Goal: Task Accomplishment & Management: Manage account settings

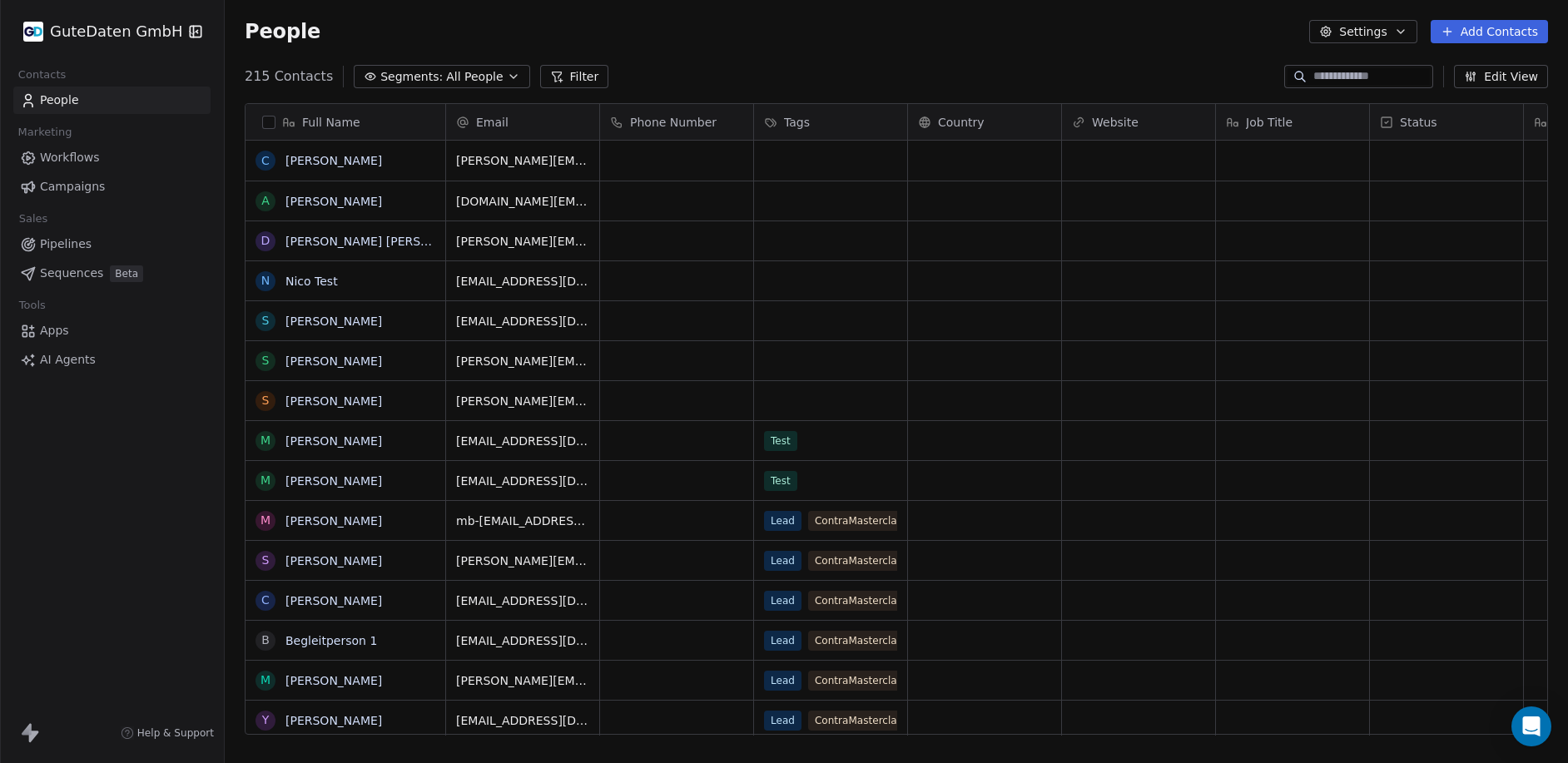
scroll to position [659, 1330]
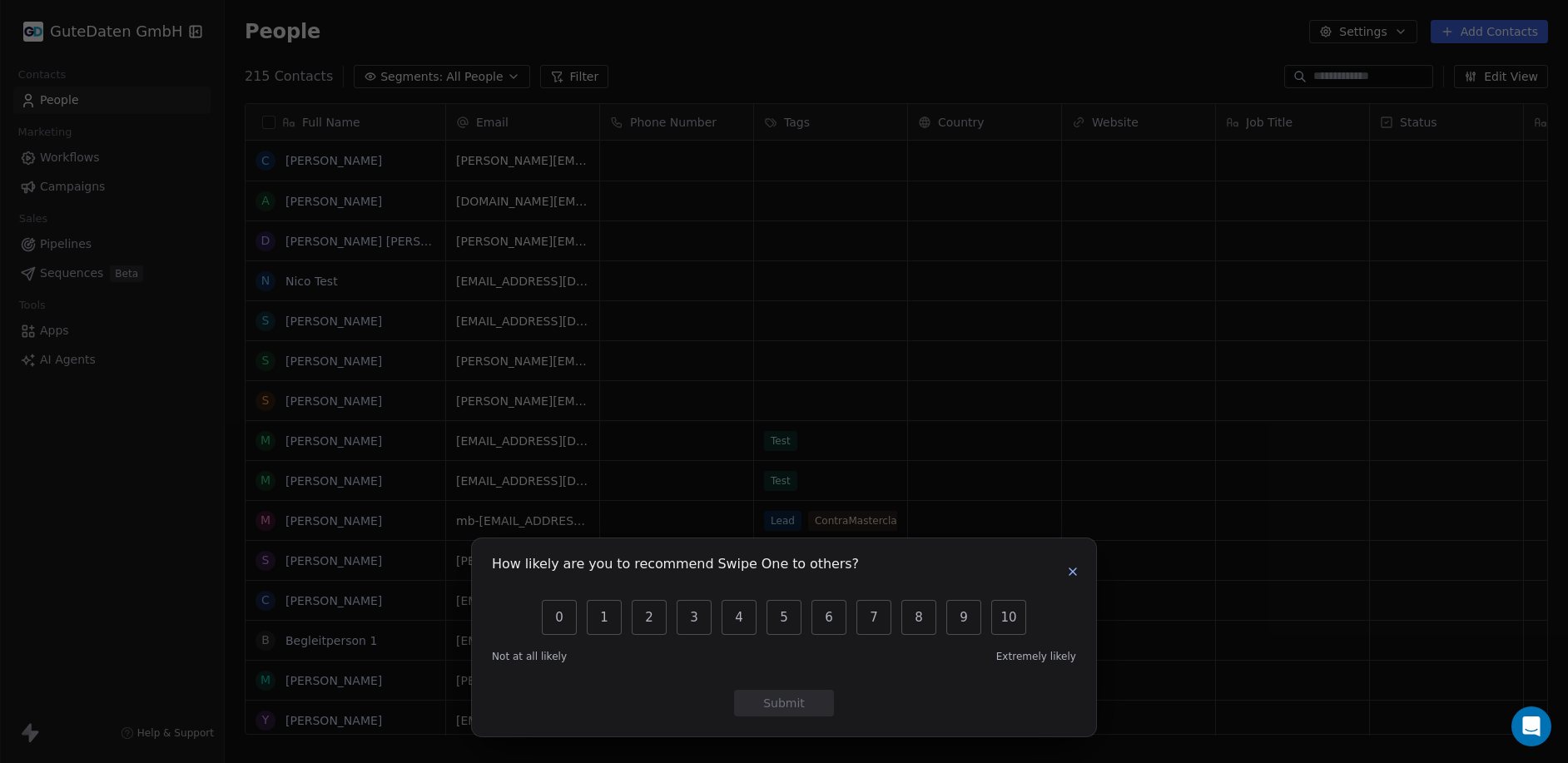
click at [1077, 572] on icon "button" at bounding box center [1073, 572] width 14 height 14
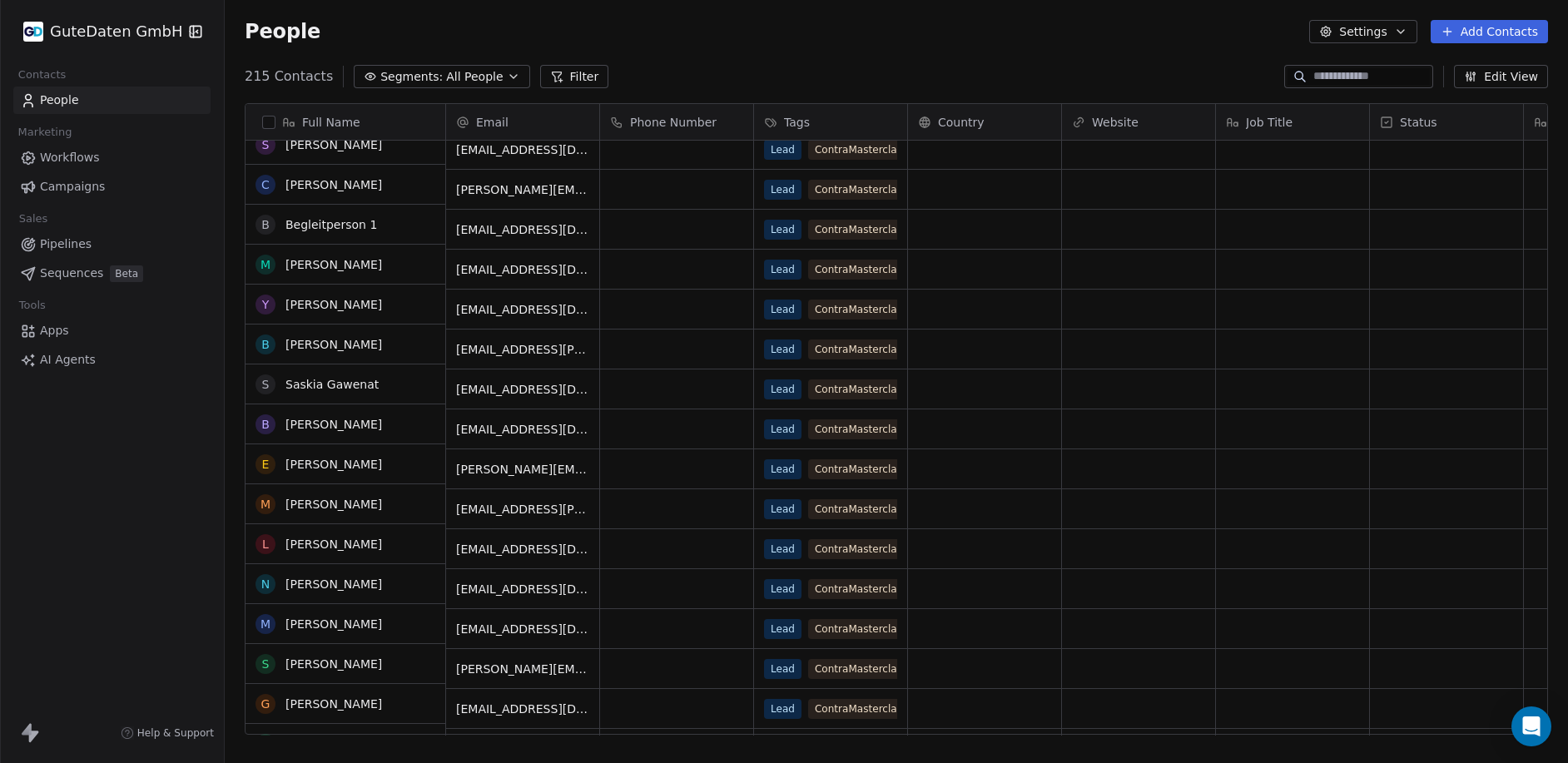
scroll to position [499, 0]
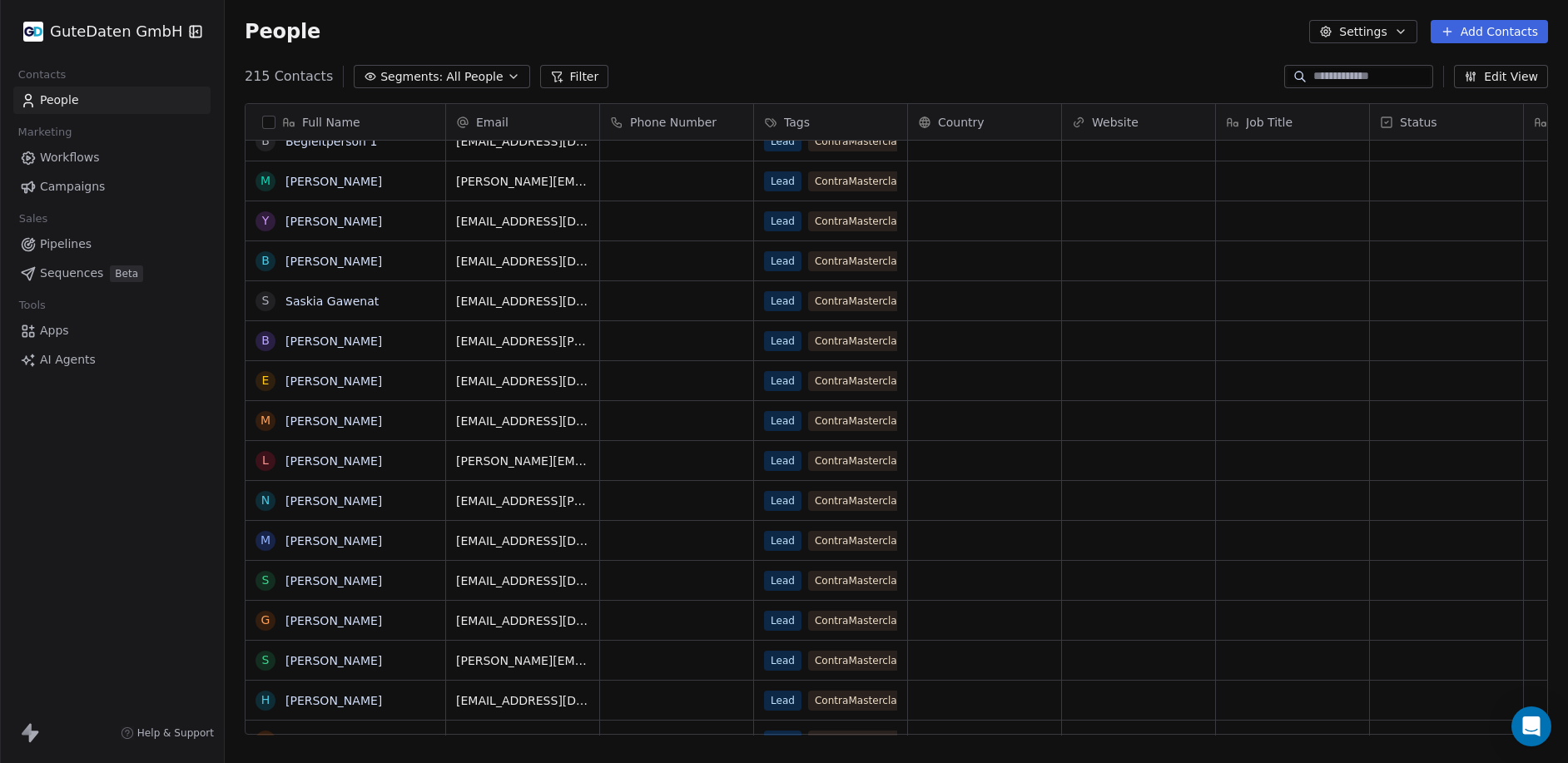
click at [38, 99] on link "People" at bounding box center [112, 100] width 197 height 27
click at [121, 27] on html "GuteDaten GmbH Contacts People Marketing Workflows Campaigns Sales Pipelines Se…" at bounding box center [784, 381] width 1568 height 763
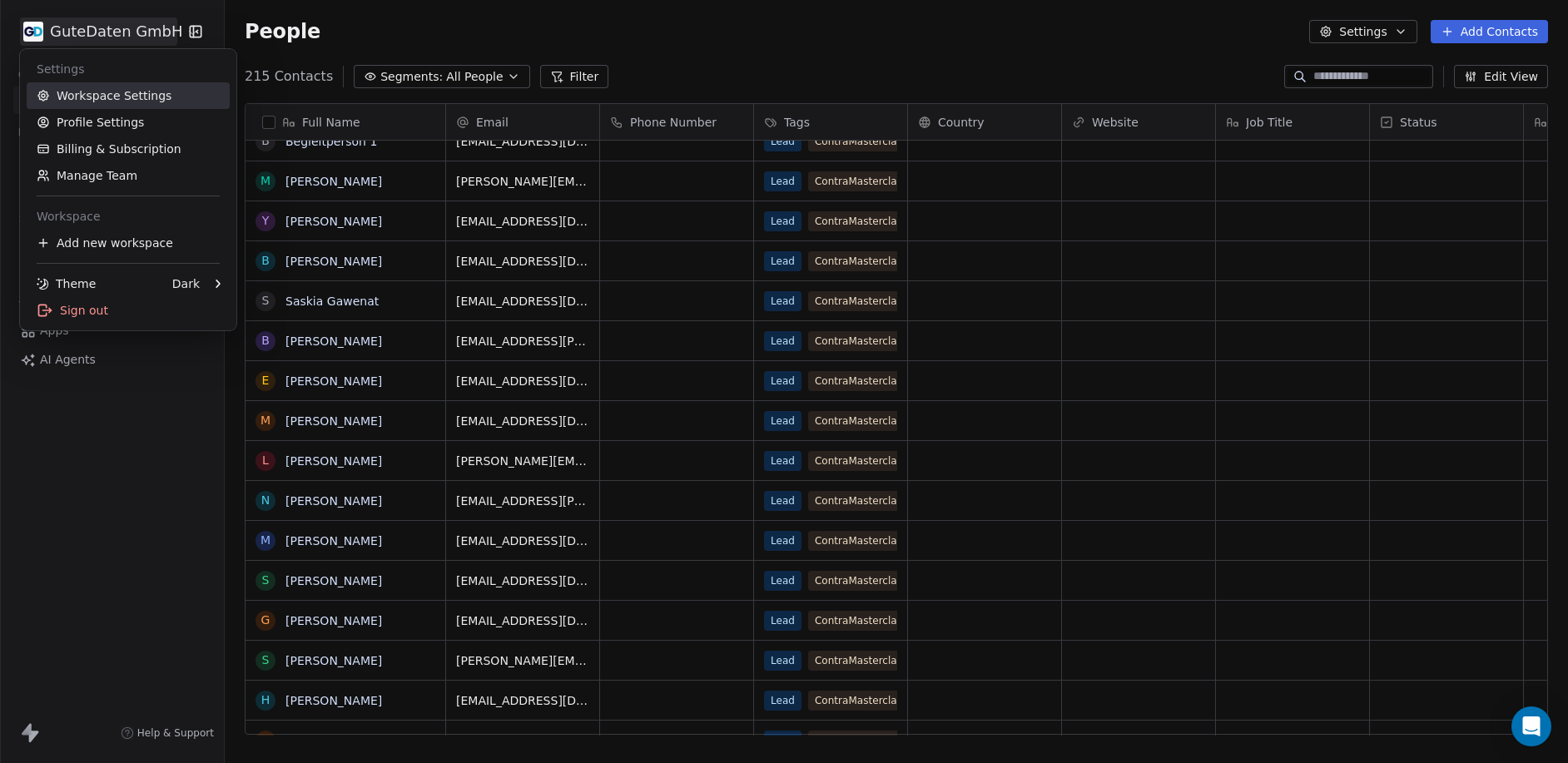
click at [90, 99] on link "Workspace Settings" at bounding box center [128, 95] width 203 height 27
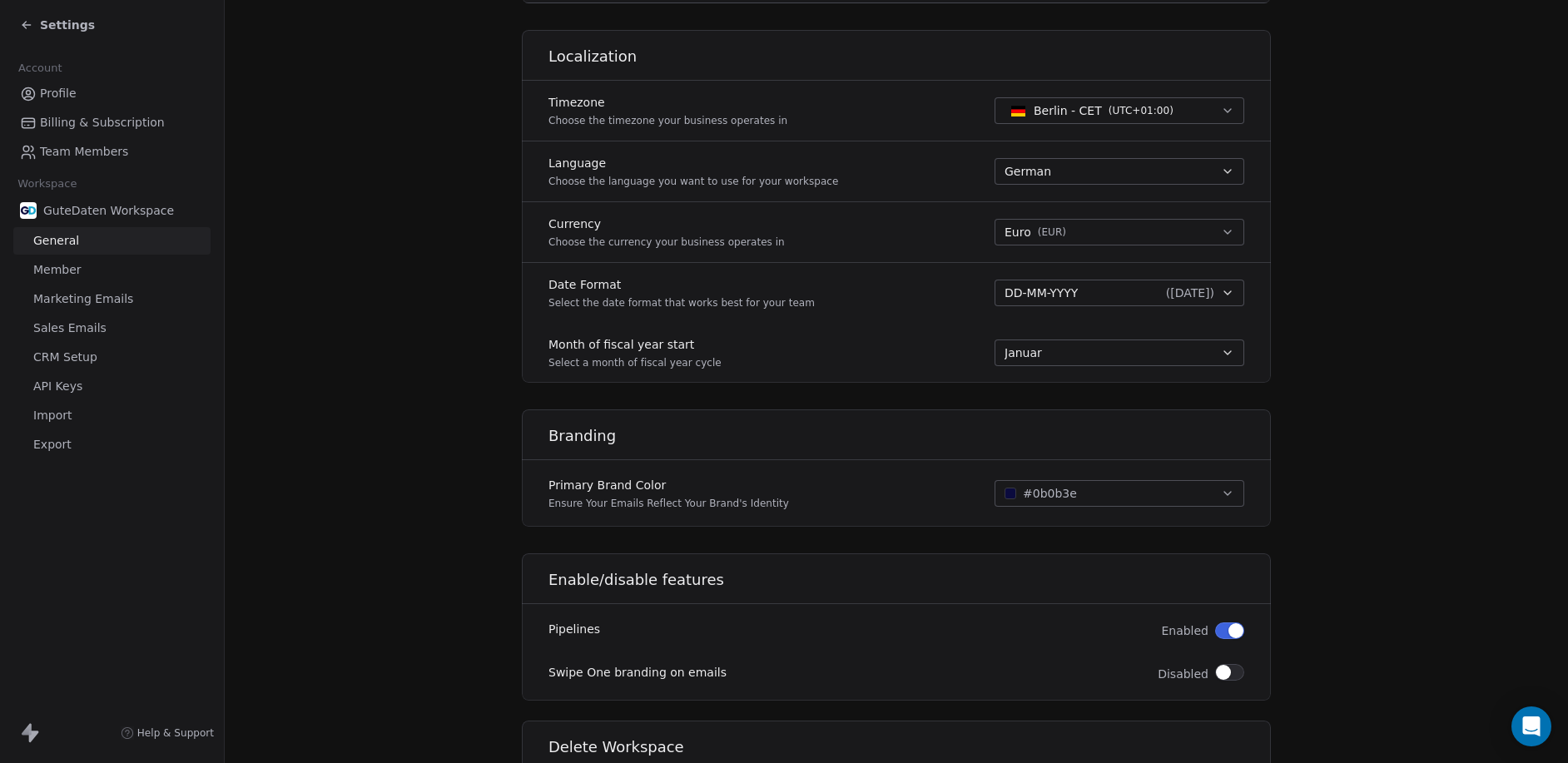
scroll to position [628, 0]
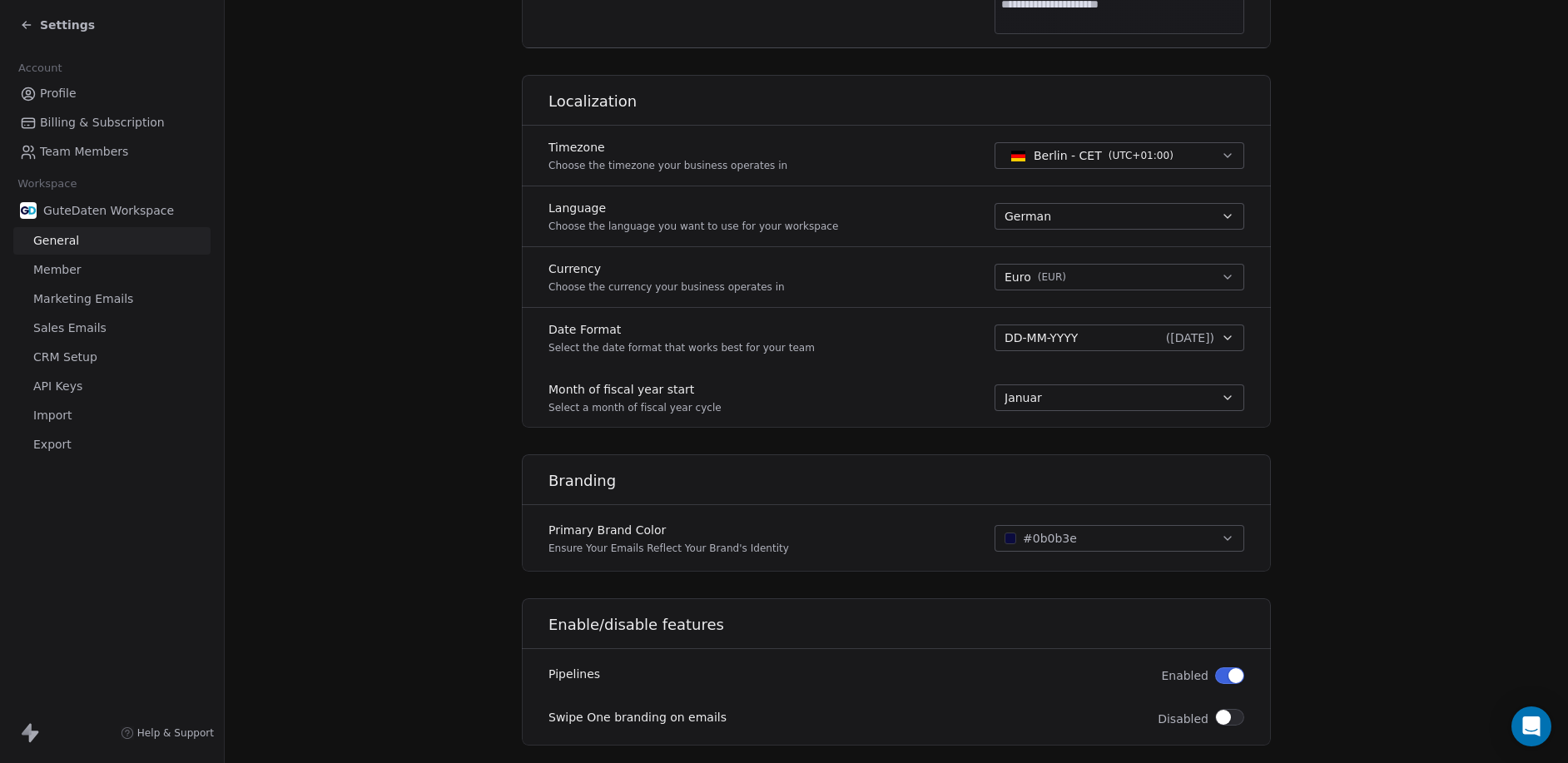
click at [56, 368] on link "CRM Setup" at bounding box center [112, 357] width 197 height 27
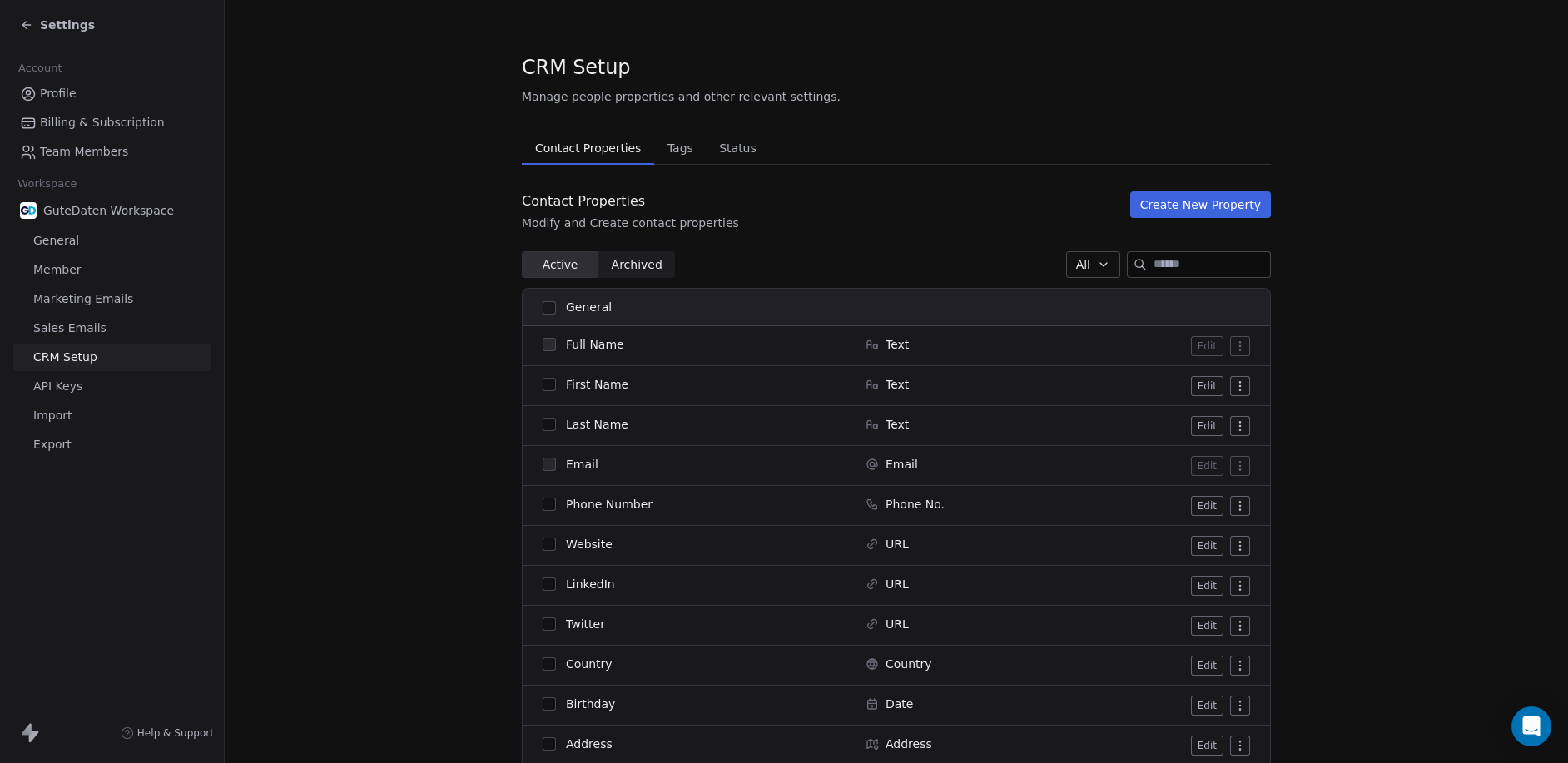
click at [52, 390] on span "API Keys" at bounding box center [58, 387] width 49 height 18
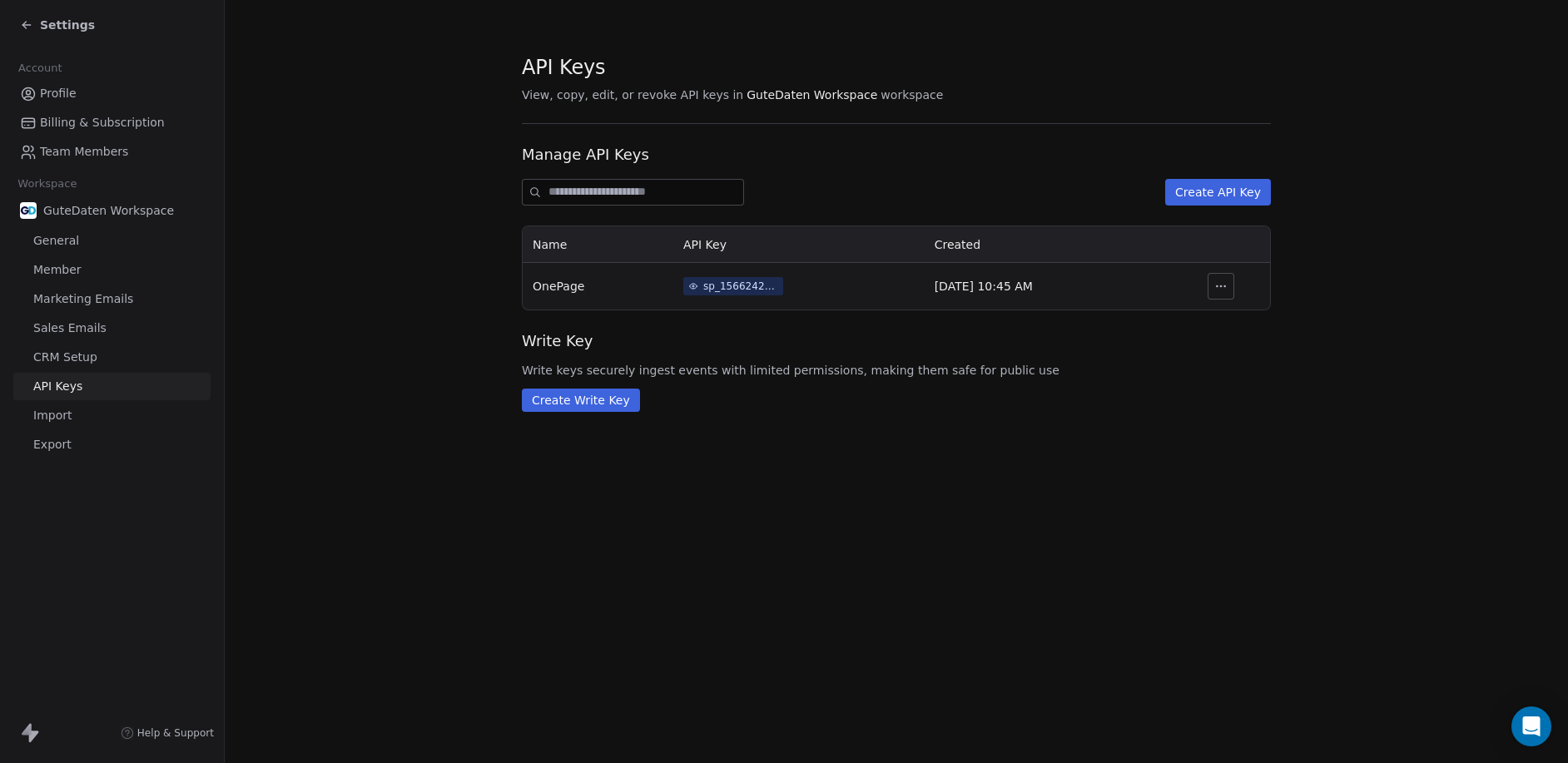
click at [64, 412] on span "Import" at bounding box center [52, 415] width 38 height 18
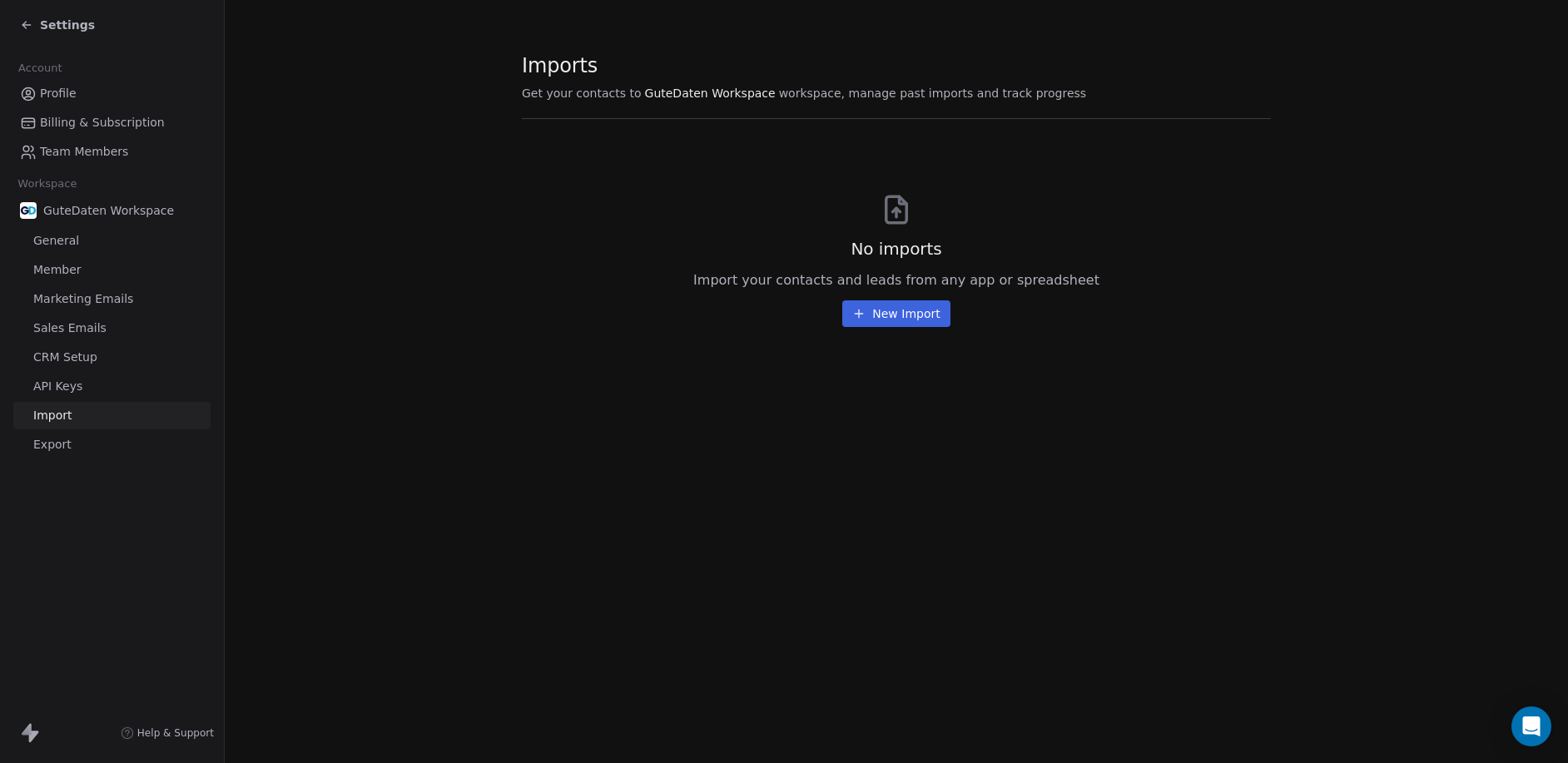
click at [50, 434] on link "Export" at bounding box center [112, 445] width 197 height 27
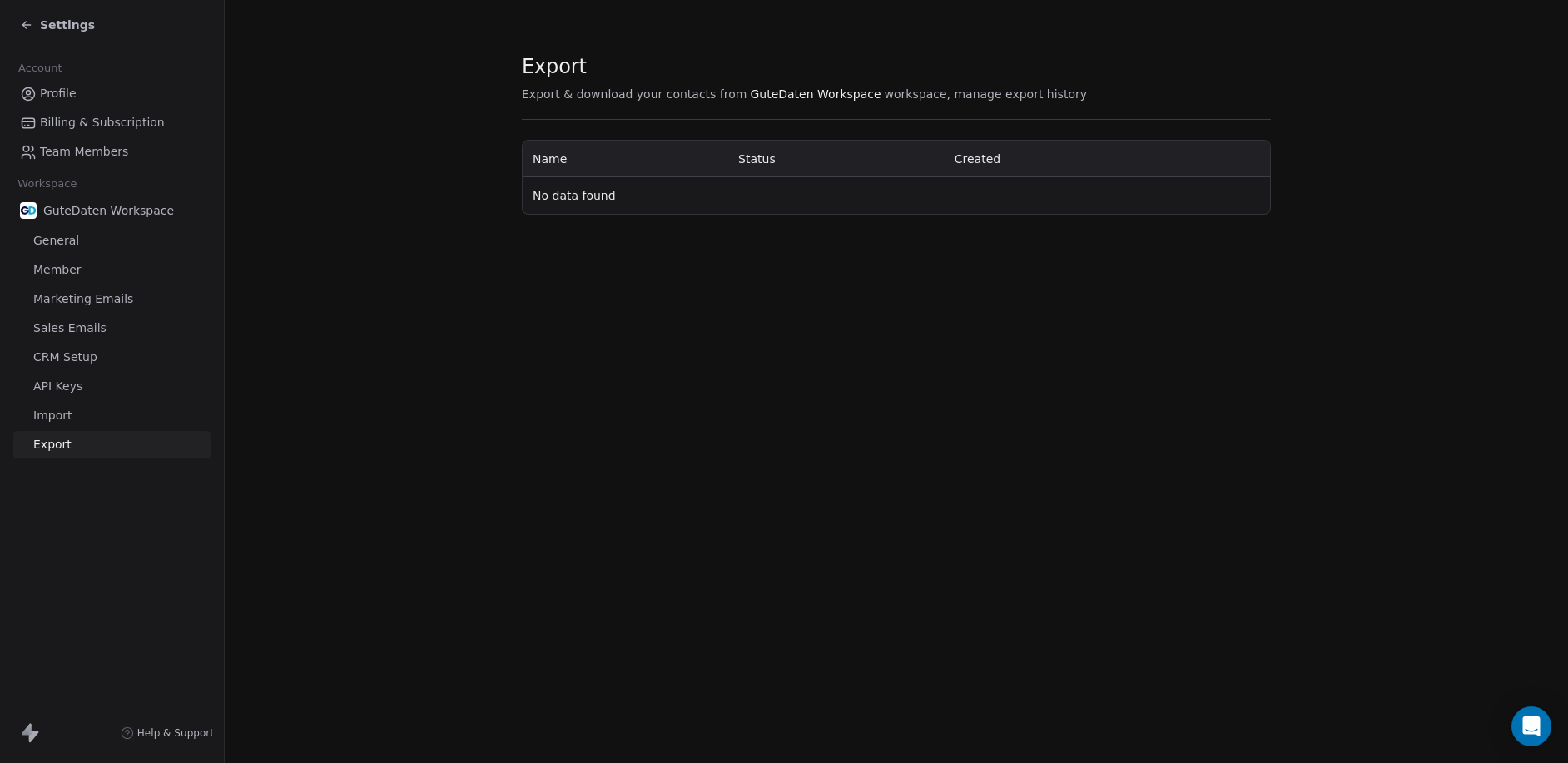
click at [52, 276] on span "Member" at bounding box center [57, 270] width 48 height 18
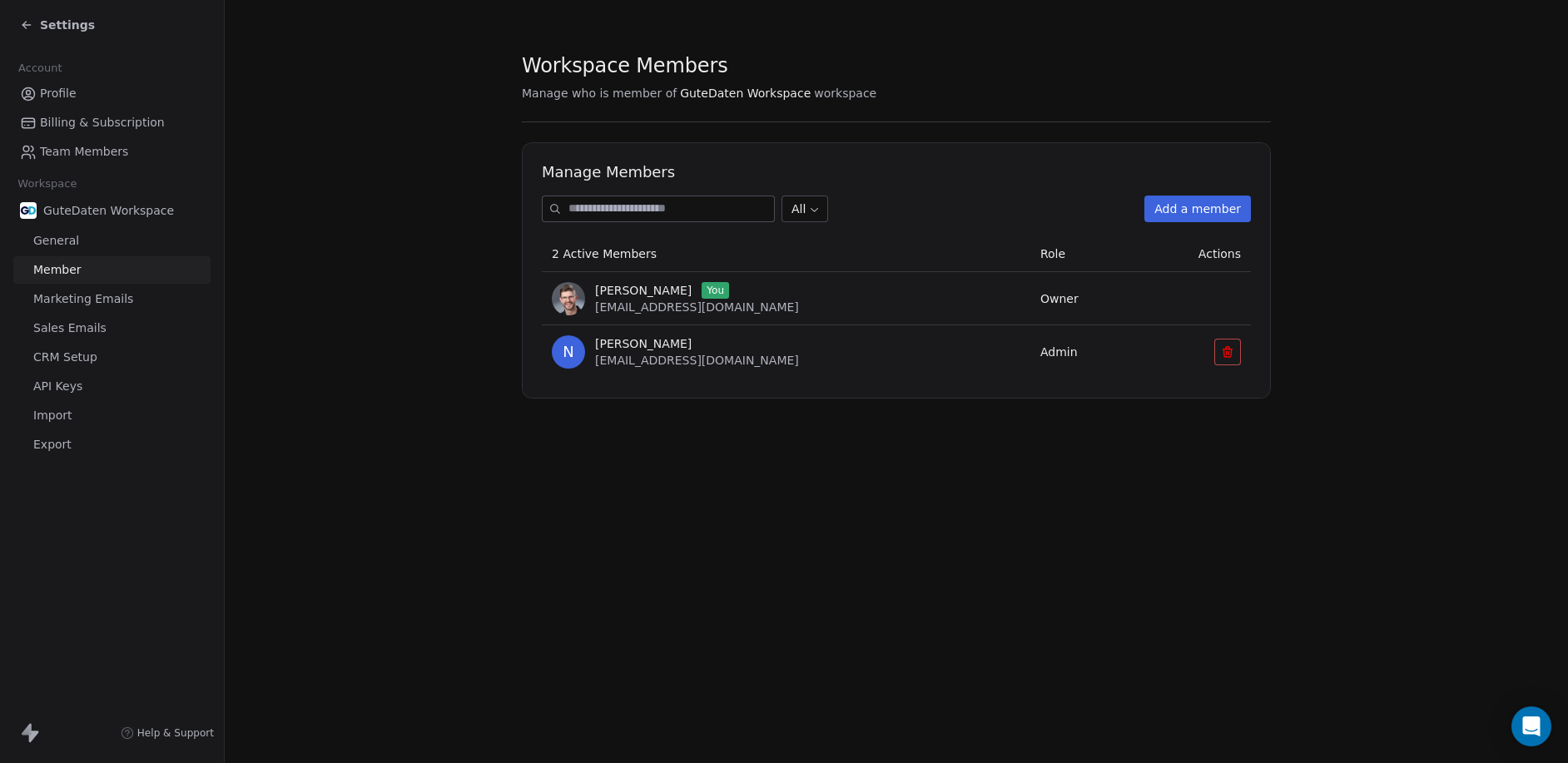
click at [63, 231] on link "General" at bounding box center [112, 241] width 197 height 27
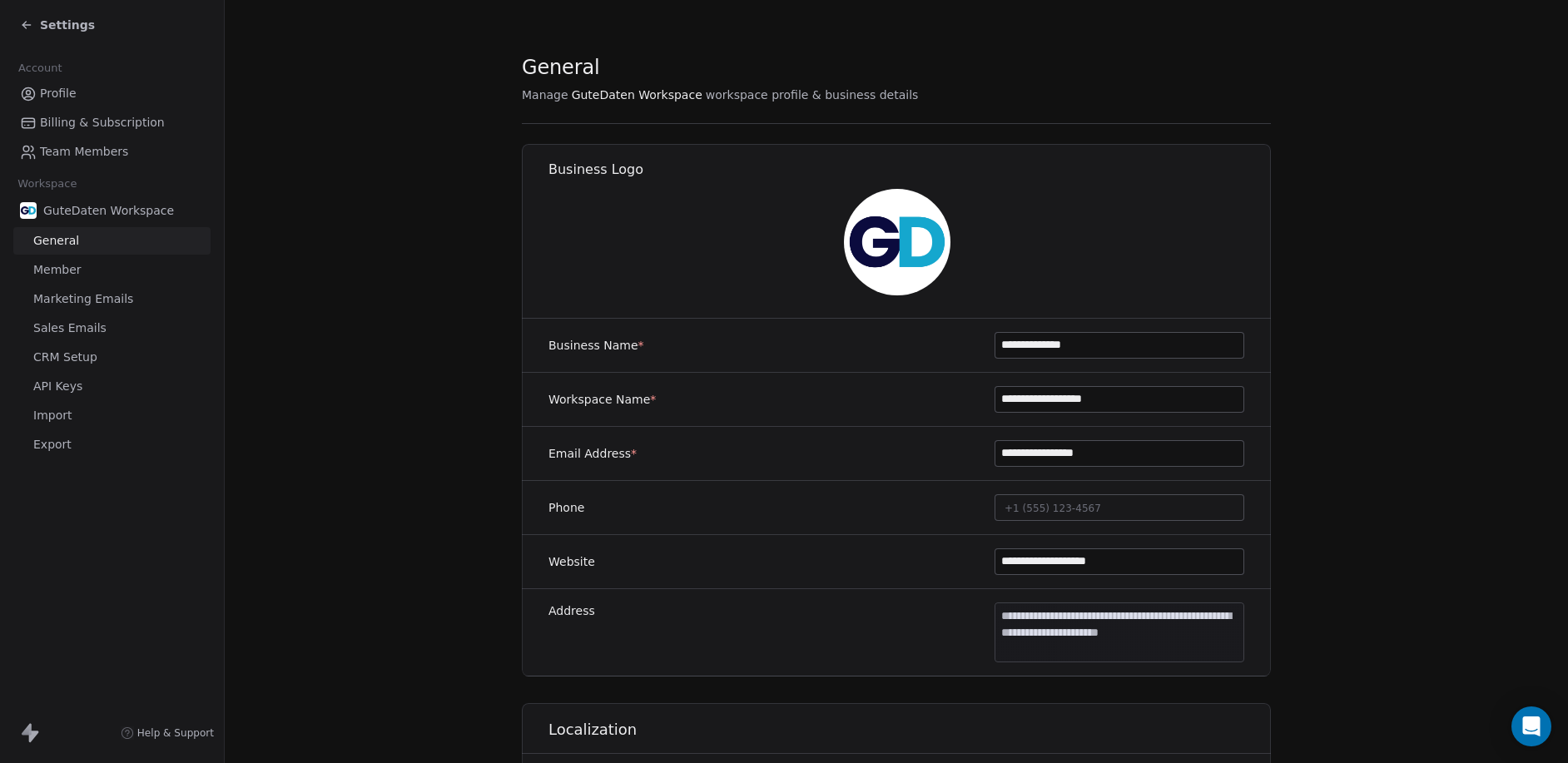
click at [75, 279] on link "Member" at bounding box center [112, 270] width 197 height 27
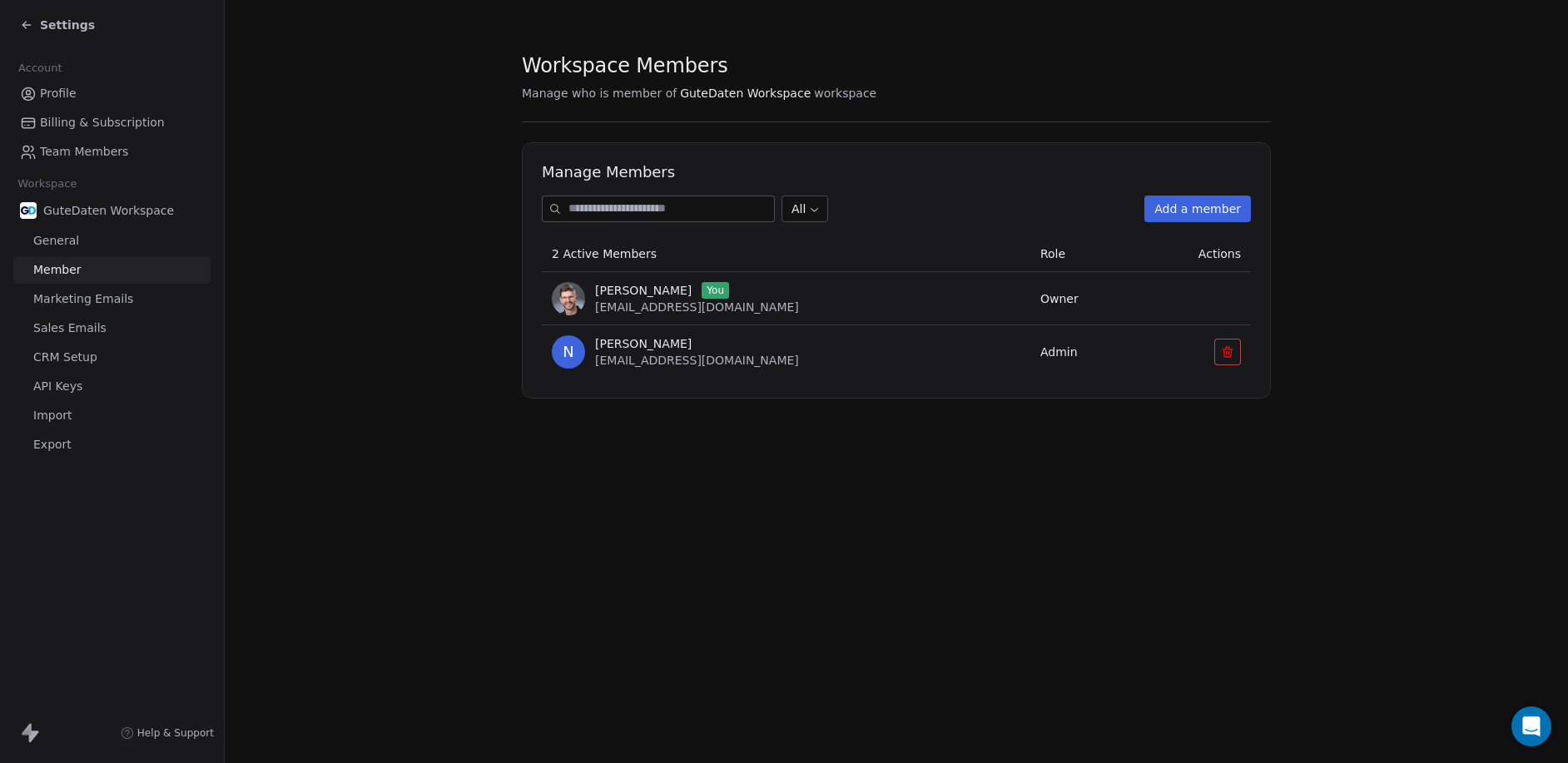
click at [1197, 204] on button "Add a member" at bounding box center [1197, 208] width 106 height 27
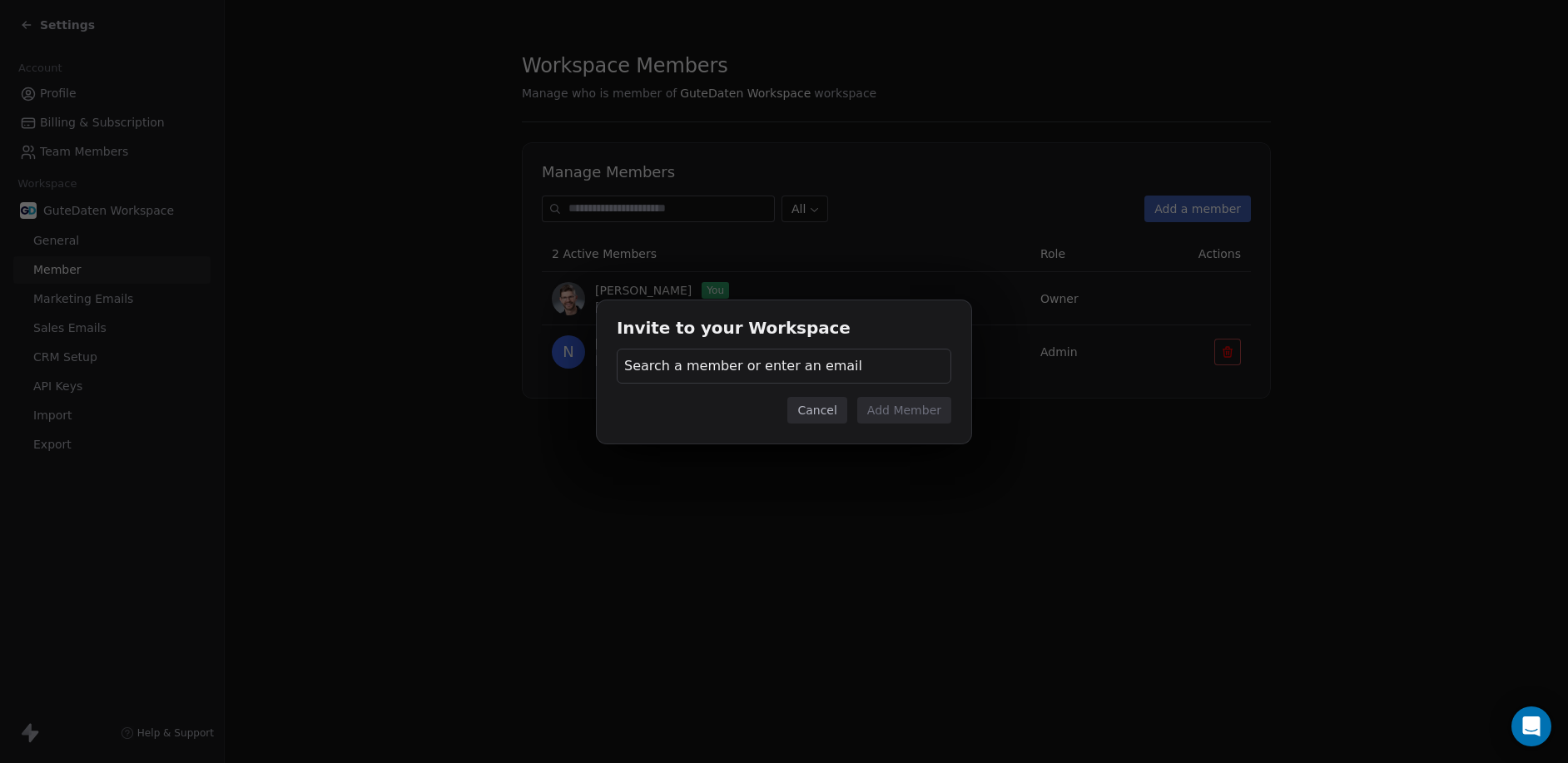
click at [660, 374] on span "Search a member or enter an email" at bounding box center [743, 366] width 238 height 20
click at [686, 402] on div at bounding box center [783, 411] width 333 height 40
click at [684, 415] on input "text" at bounding box center [783, 411] width 313 height 19
click at [1064, 422] on div "Invite to your Workspace Search a member or enter an email Cancel Add Member" at bounding box center [784, 381] width 1568 height 215
click at [823, 413] on button "Cancel" at bounding box center [817, 409] width 59 height 27
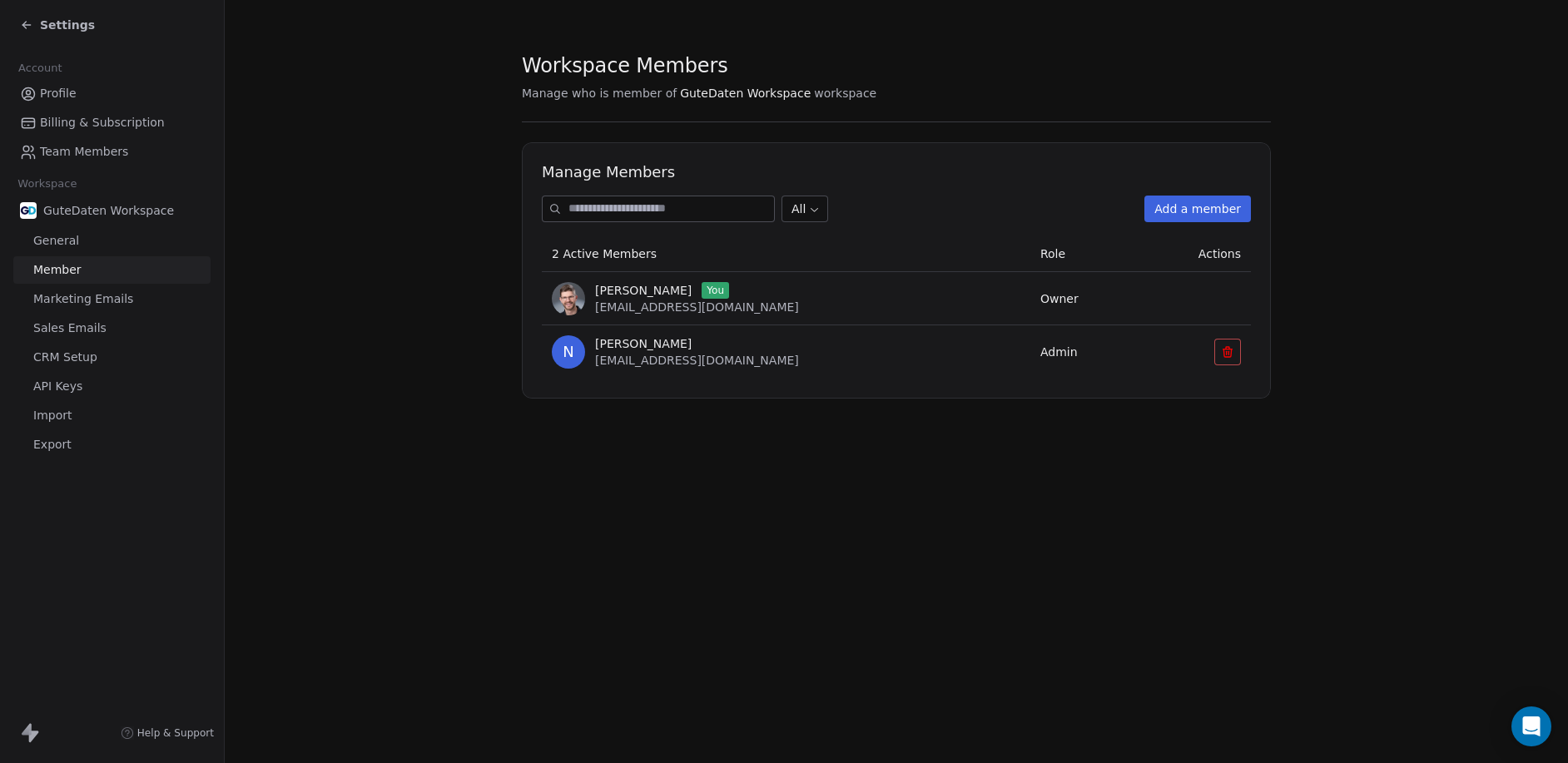
click at [60, 156] on span "Team Members" at bounding box center [84, 152] width 88 height 18
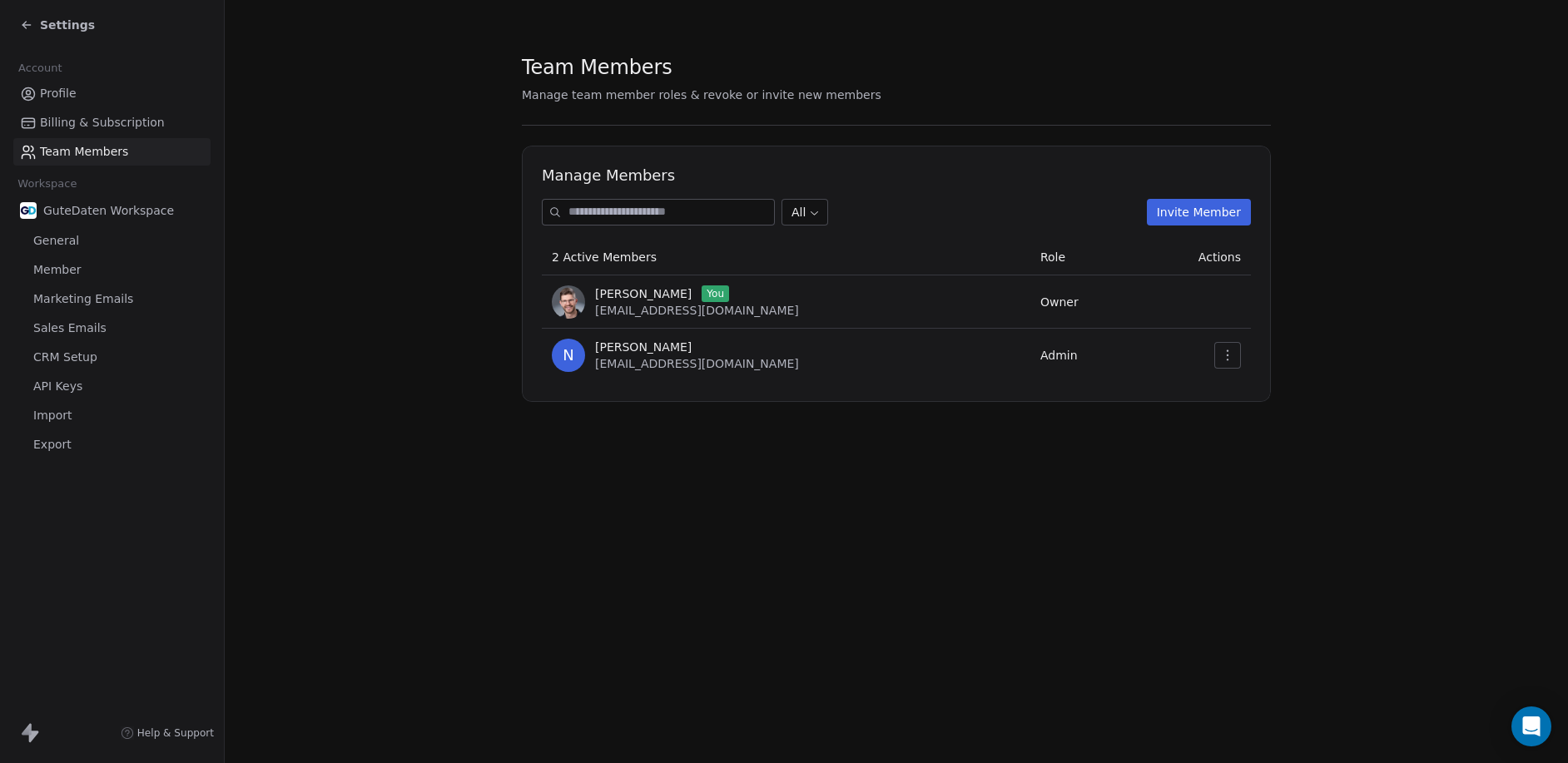
click at [49, 245] on span "General" at bounding box center [56, 241] width 46 height 18
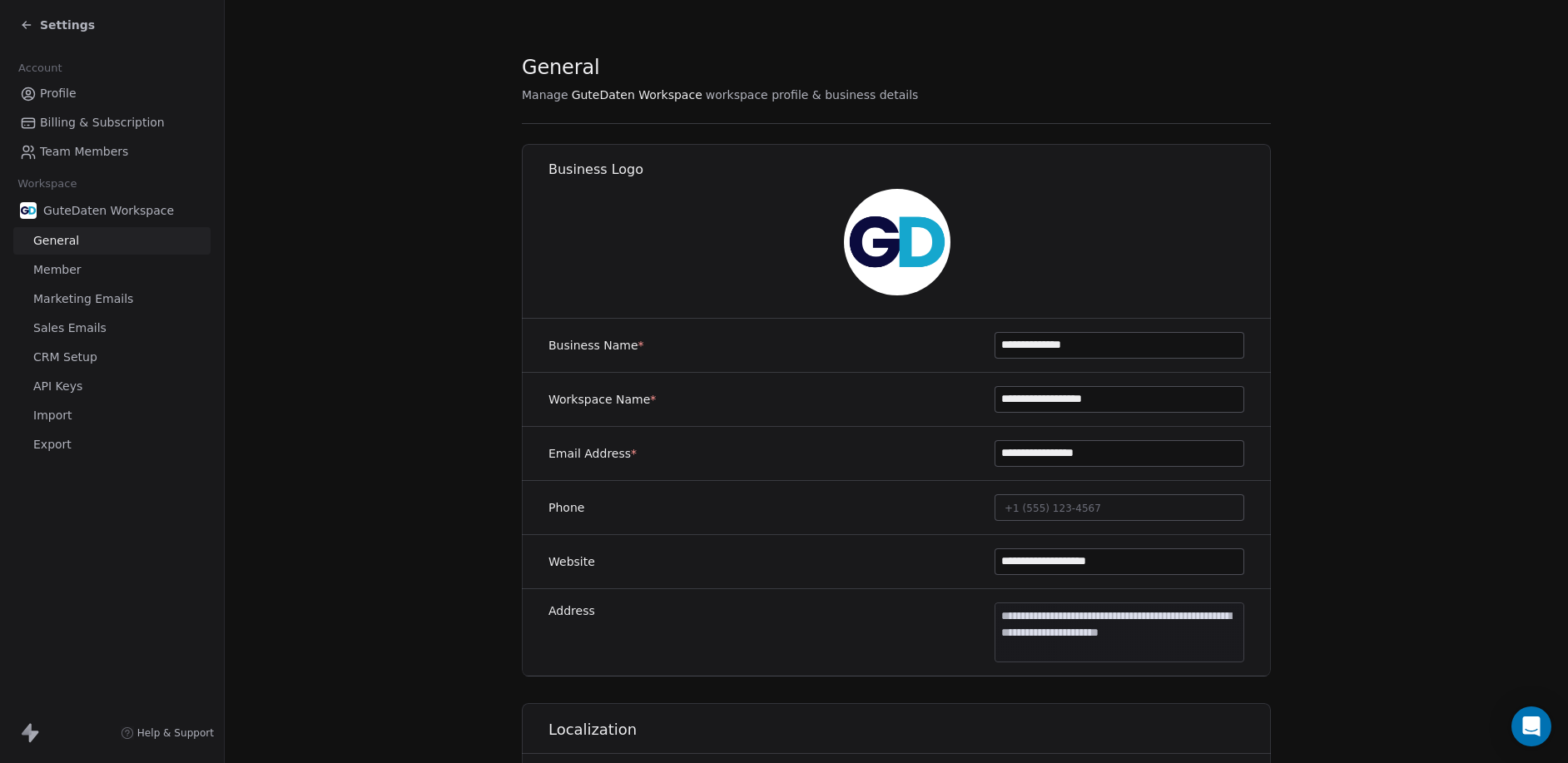
click at [1113, 446] on input "**********" at bounding box center [1119, 453] width 248 height 25
click at [597, 453] on label "Email Address *" at bounding box center [592, 453] width 88 height 17
drag, startPoint x: 1115, startPoint y: 451, endPoint x: 973, endPoint y: 456, distance: 142.1
click at [973, 456] on div "**********" at bounding box center [895, 454] width 749 height 54
type input "**********"
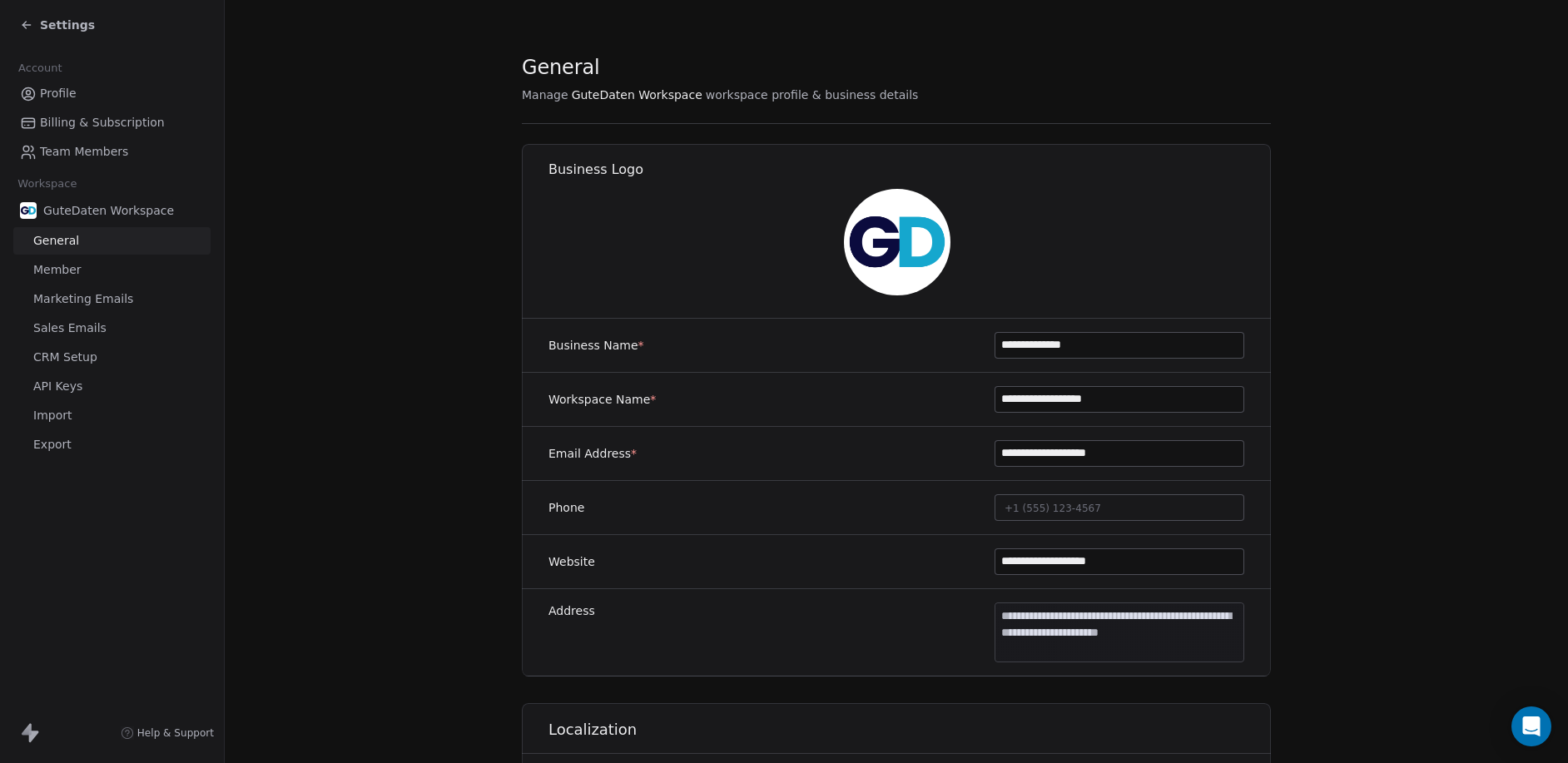
click at [1217, 467] on div "**********" at bounding box center [895, 454] width 749 height 54
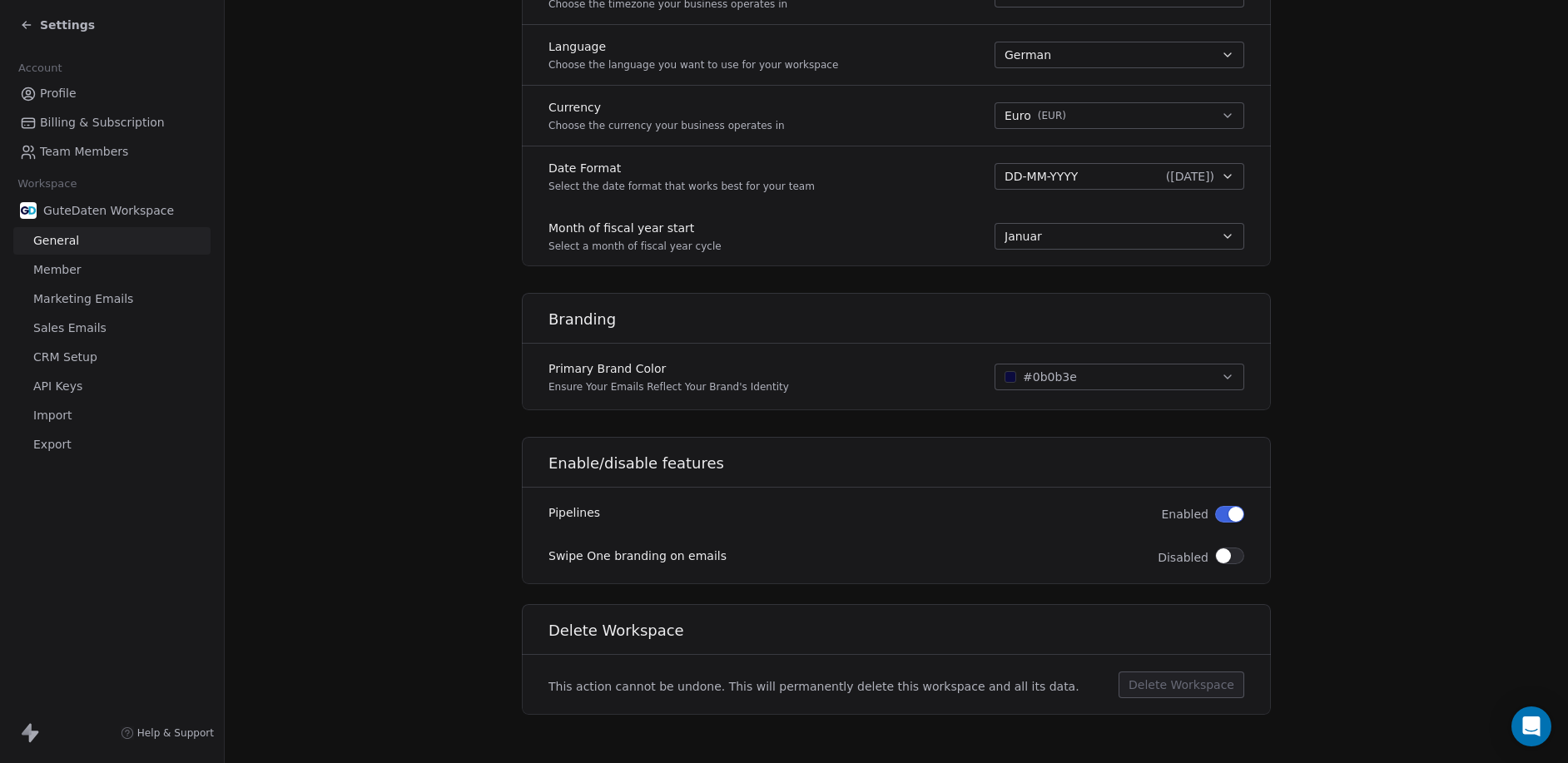
scroll to position [794, 0]
click at [68, 326] on span "Sales Emails" at bounding box center [70, 328] width 74 height 18
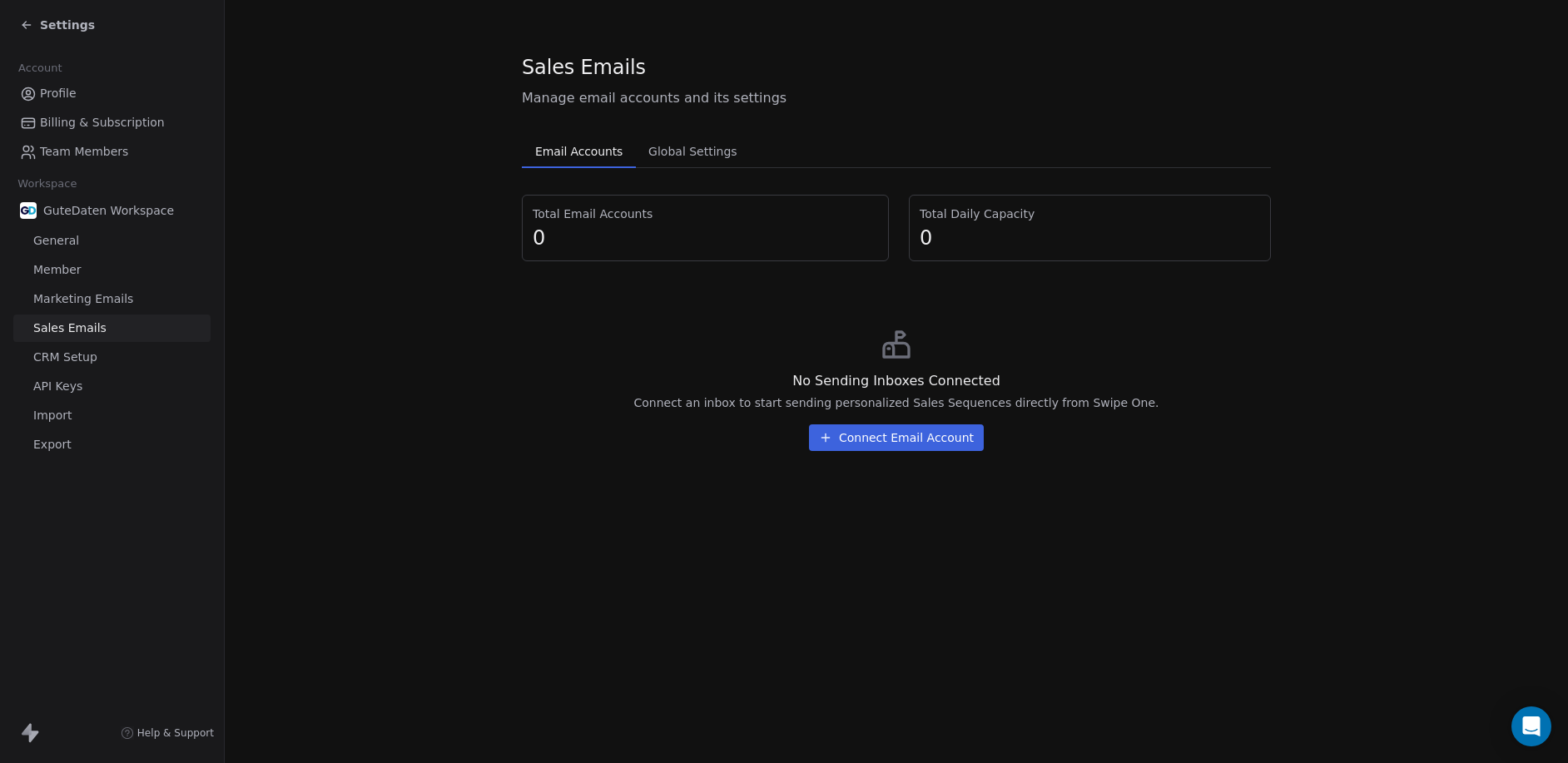
click at [728, 149] on span "Global Settings" at bounding box center [692, 151] width 102 height 24
click at [602, 139] on span "Email Accounts" at bounding box center [578, 151] width 101 height 24
click at [865, 444] on button "Connect Email Account" at bounding box center [896, 437] width 175 height 27
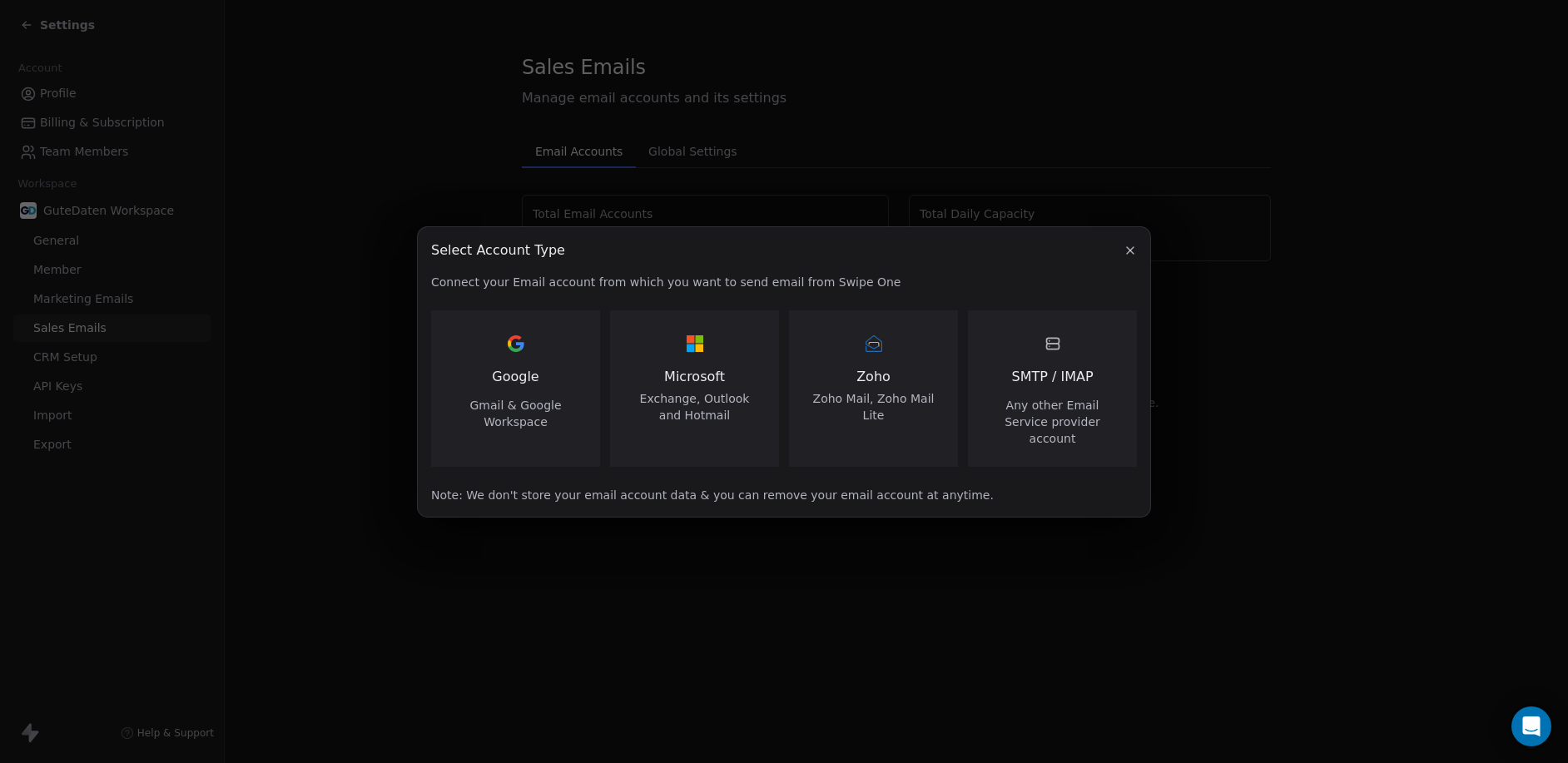
click at [693, 387] on span "Microsoft" at bounding box center [694, 377] width 129 height 20
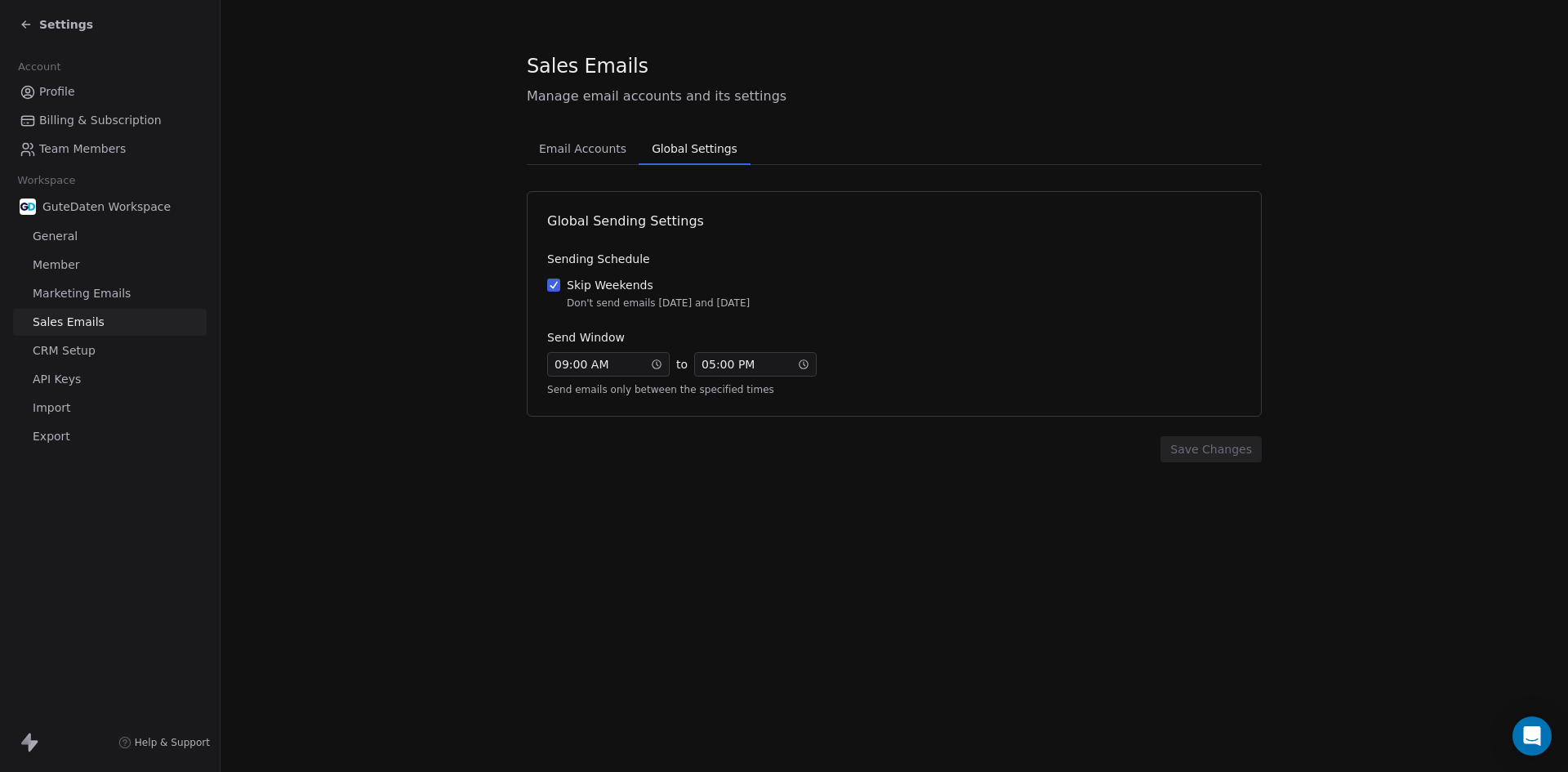
click at [682, 151] on span "Global Settings" at bounding box center [695, 148] width 98 height 23
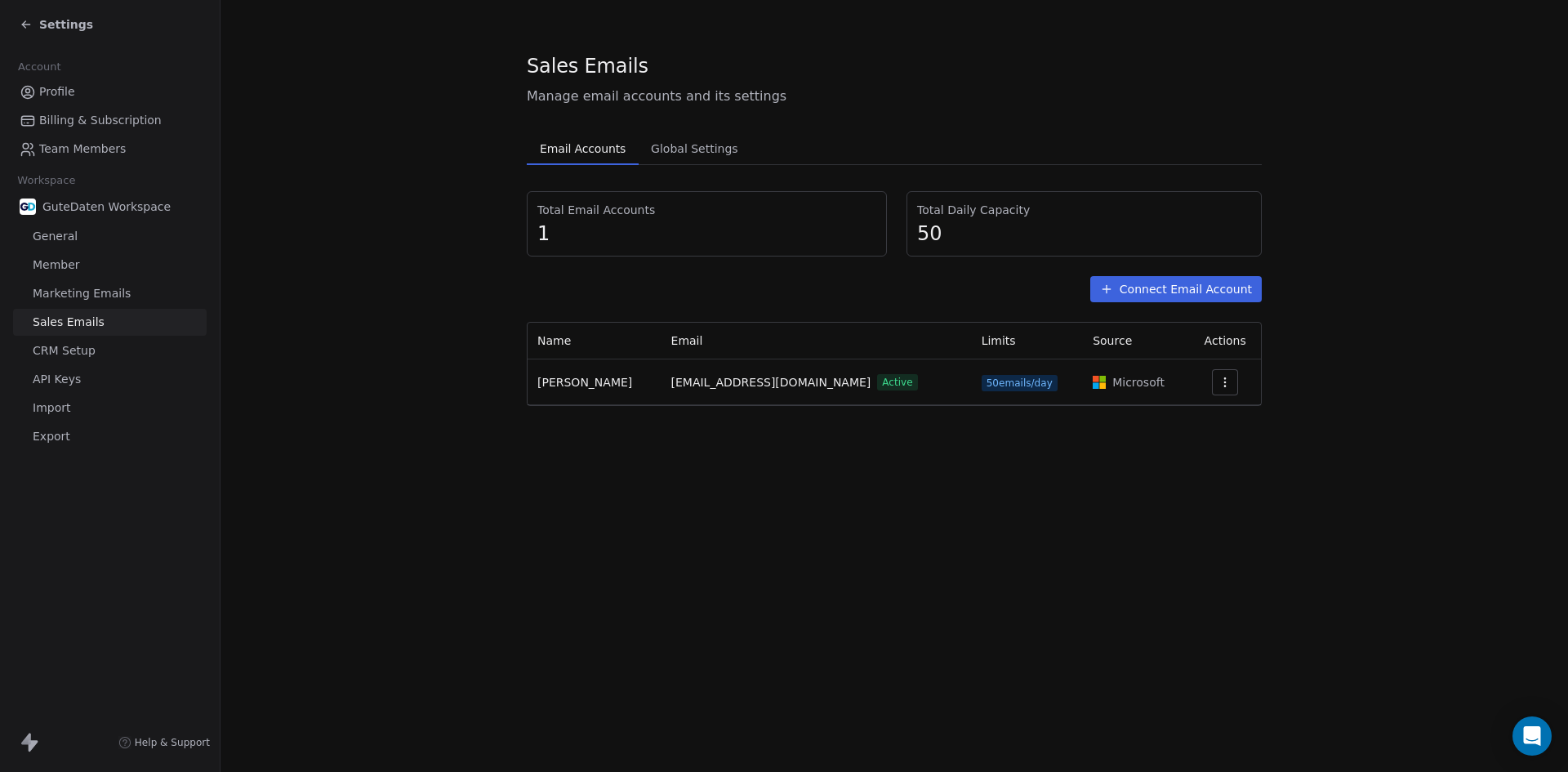
click at [604, 144] on span "Email Accounts" at bounding box center [582, 148] width 99 height 23
click at [58, 297] on span "Marketing Emails" at bounding box center [82, 294] width 98 height 17
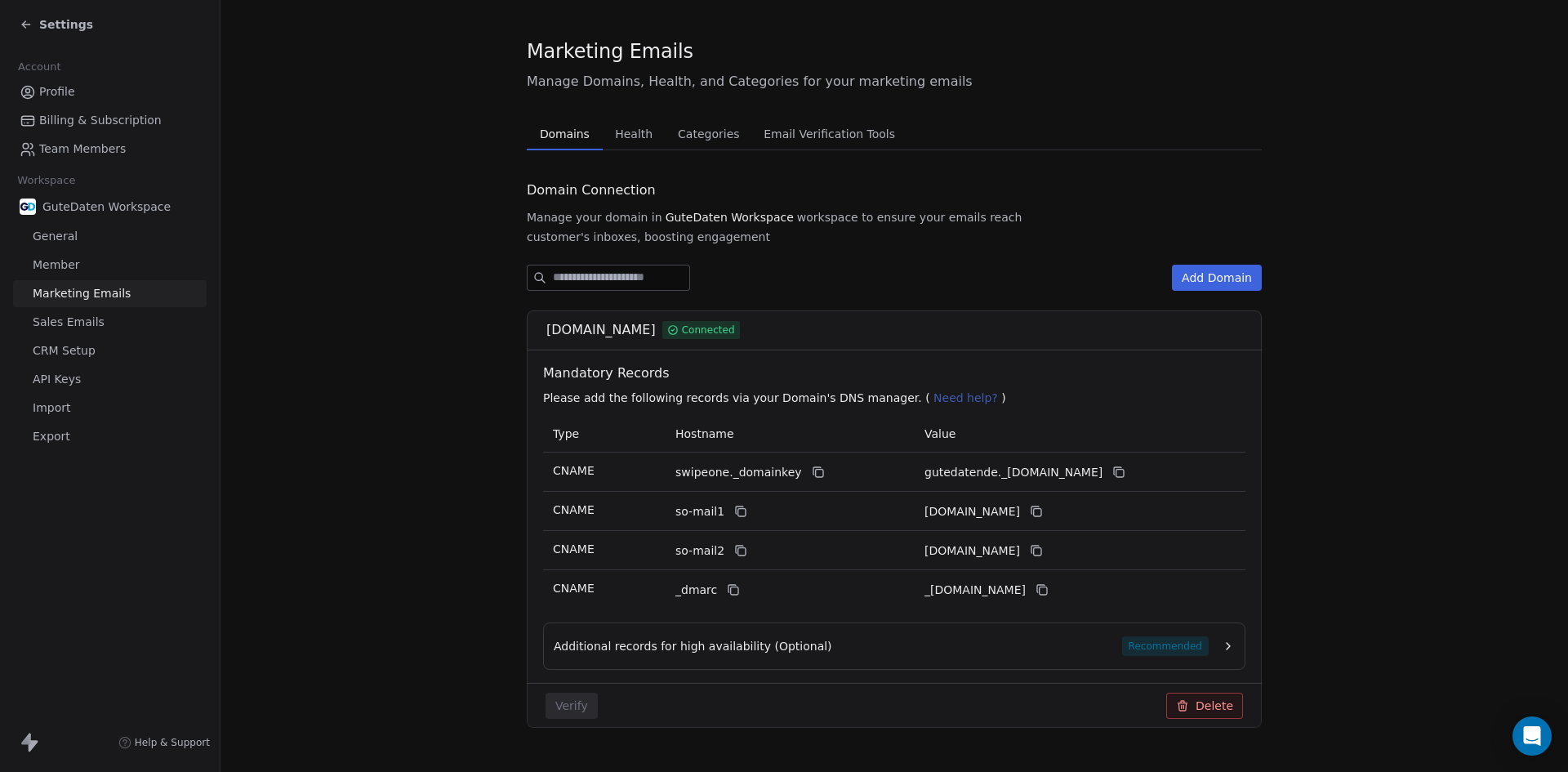
scroll to position [30, 0]
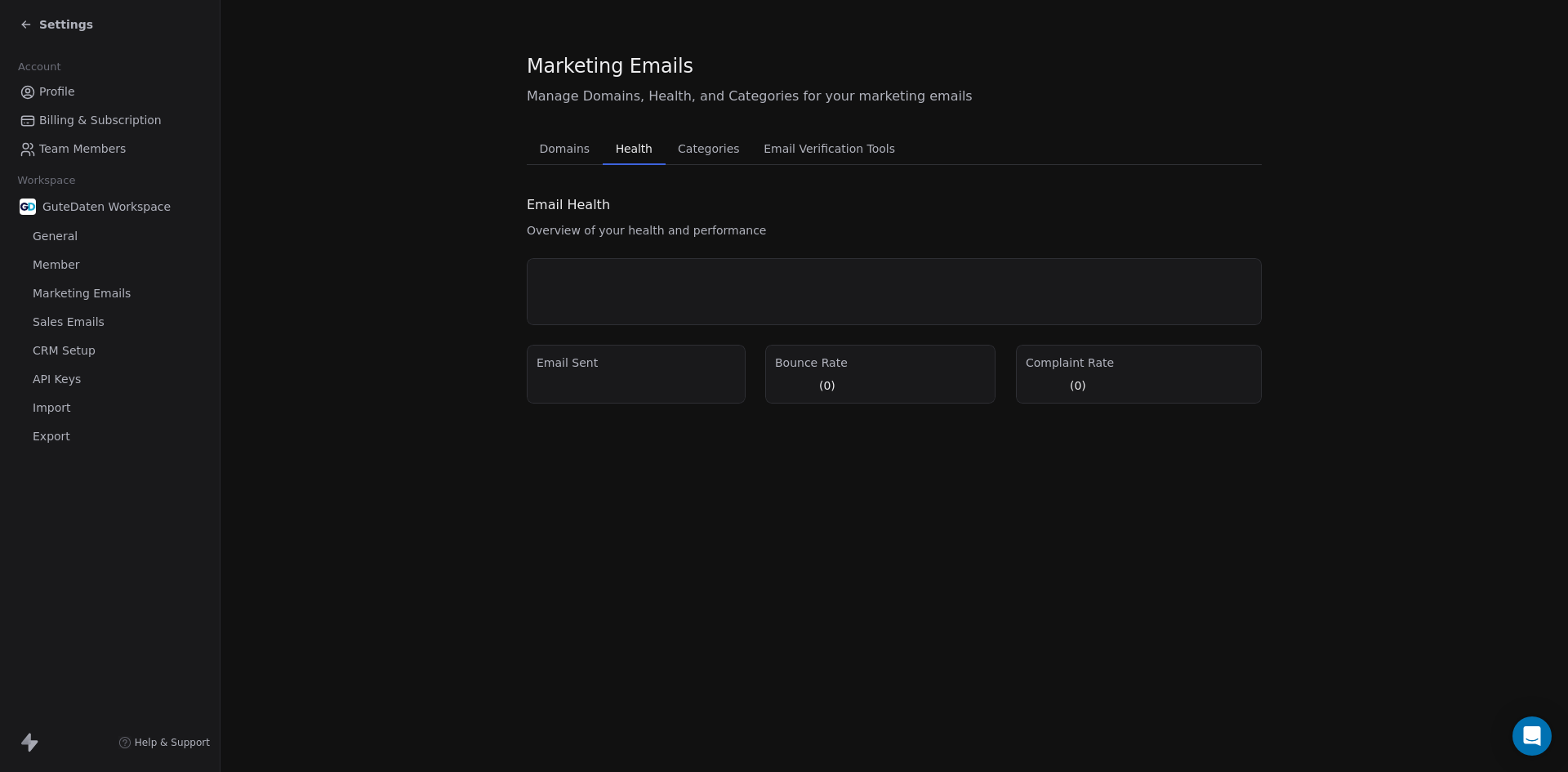
click at [617, 128] on div "Marketing Emails Manage Domains, Health, and Categories for your marketing emai…" at bounding box center [894, 227] width 735 height 351
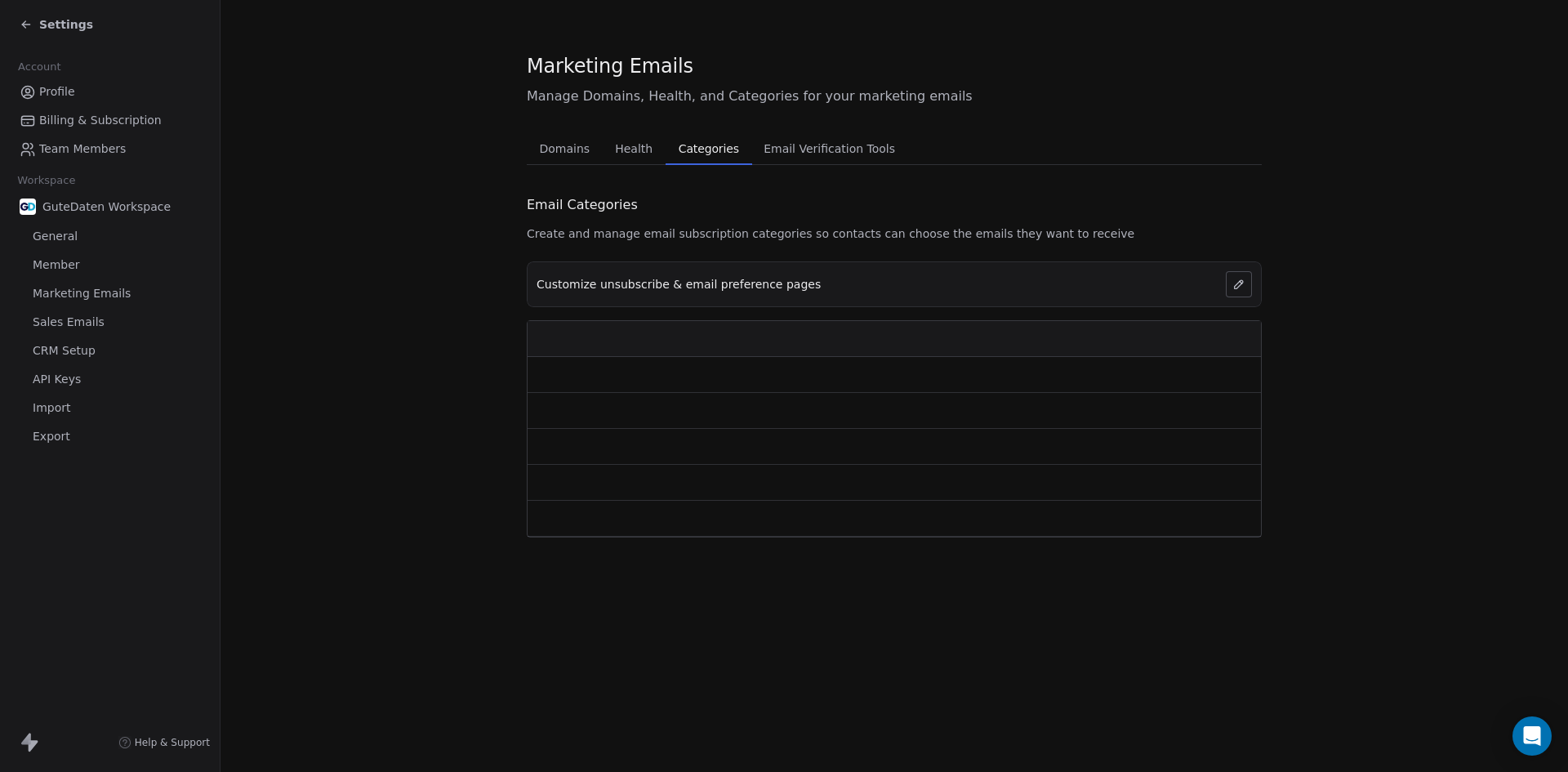
click at [686, 151] on span "Categories" at bounding box center [708, 148] width 73 height 23
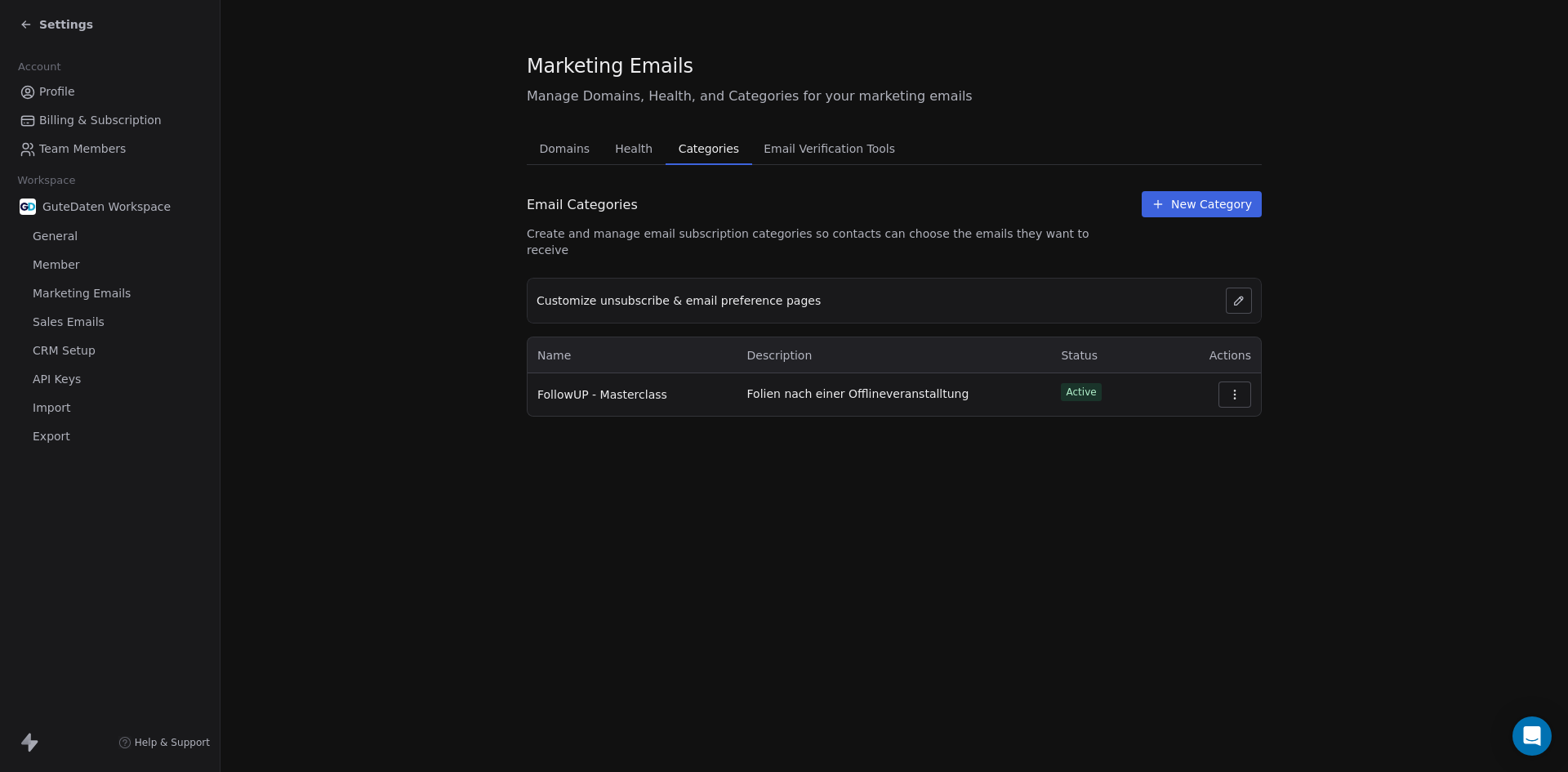
click at [814, 151] on span "Email Verification Tools" at bounding box center [830, 148] width 145 height 23
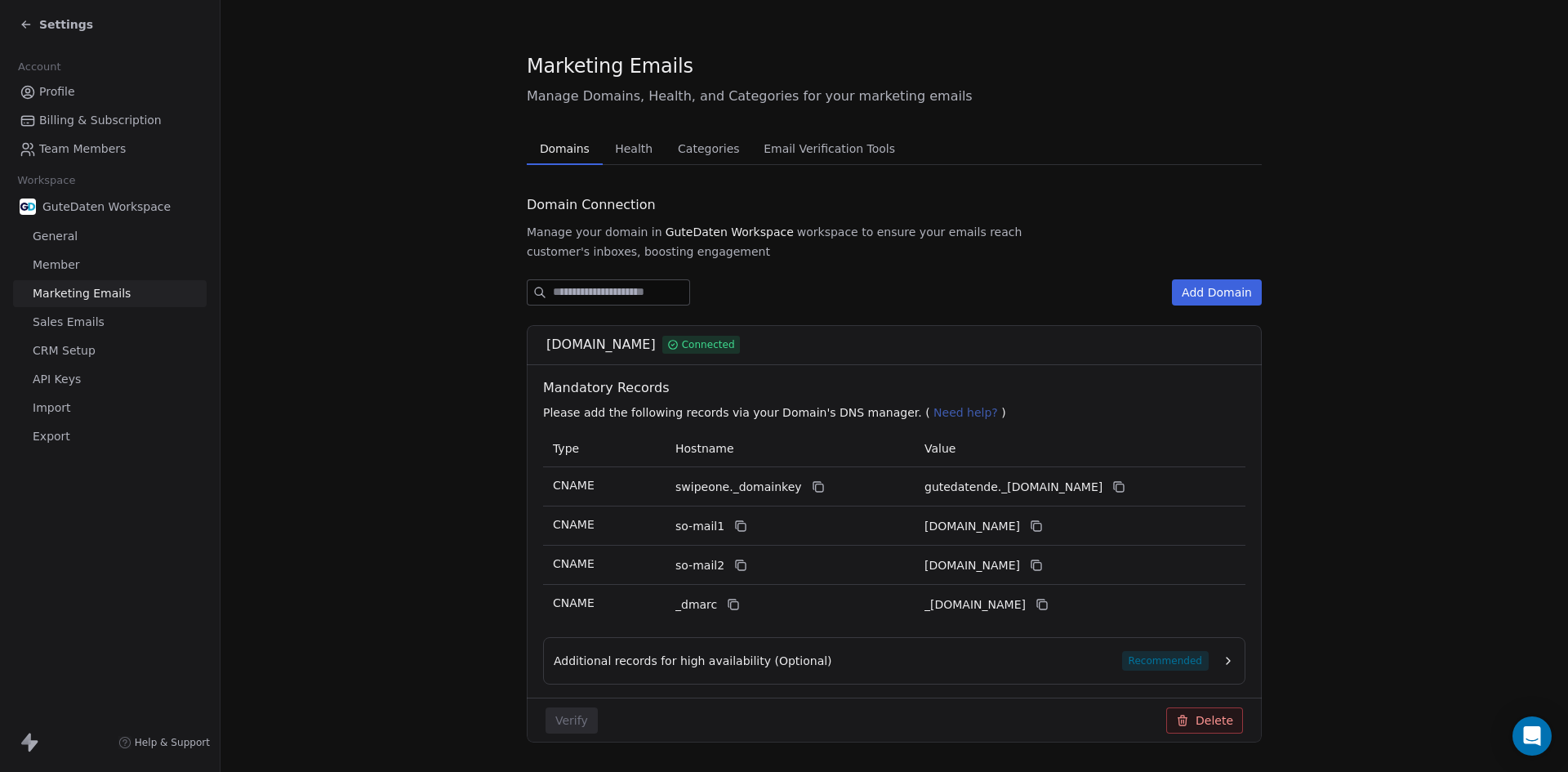
click at [566, 153] on span "Domains" at bounding box center [564, 148] width 63 height 23
click at [62, 265] on span "Member" at bounding box center [56, 265] width 47 height 17
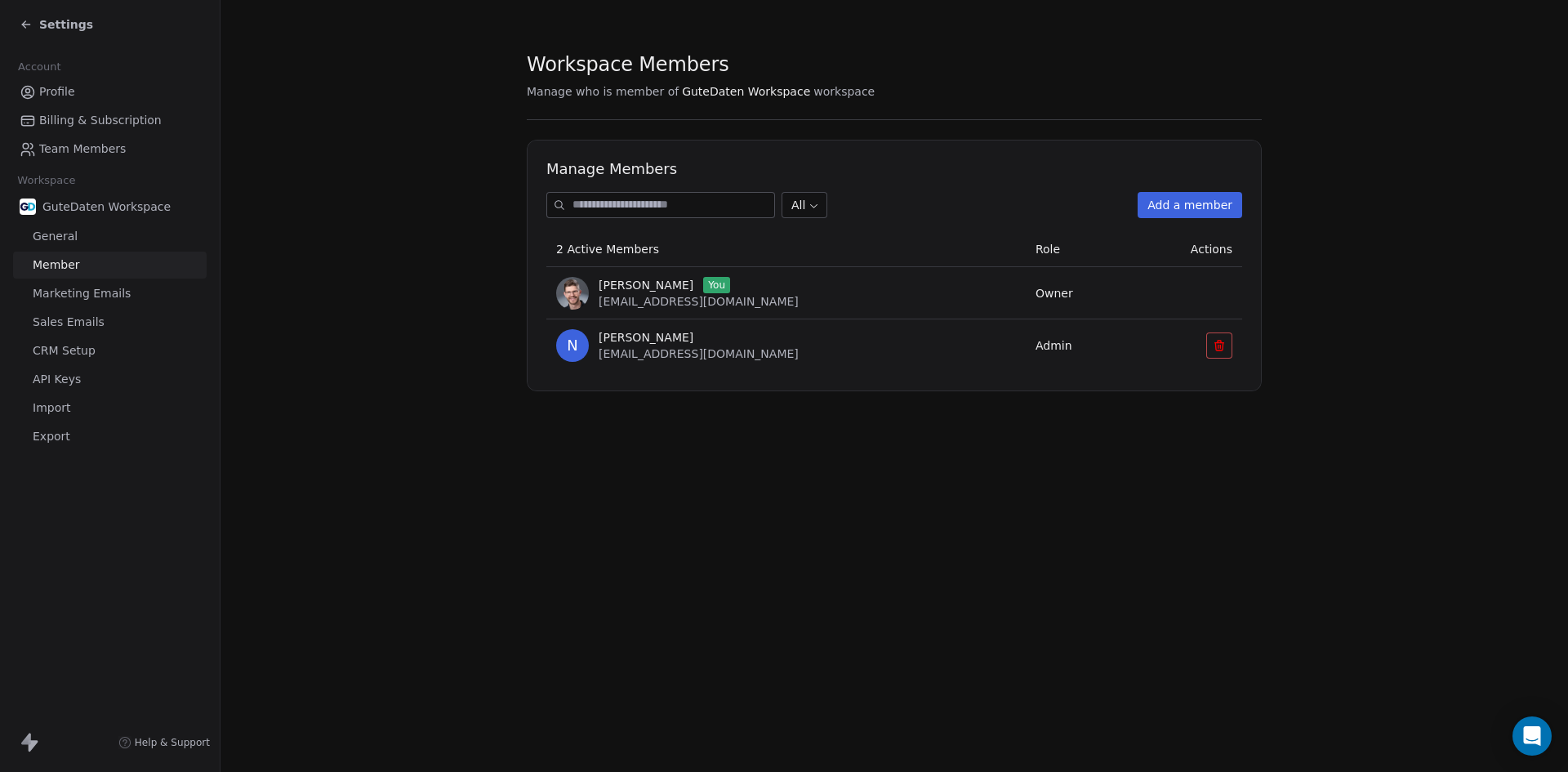
click at [30, 232] on link "General" at bounding box center [110, 236] width 194 height 27
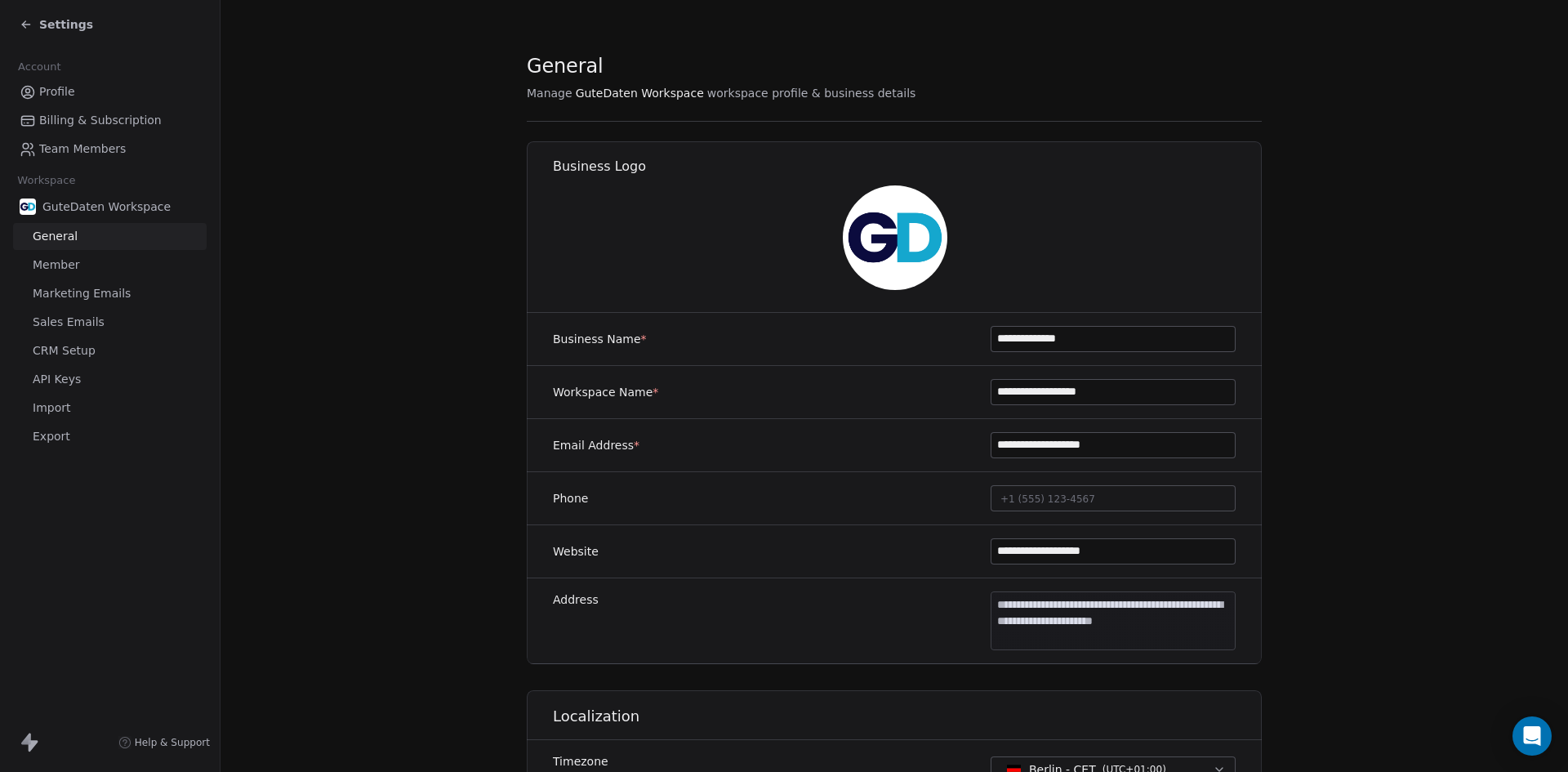
click at [72, 147] on span "Team Members" at bounding box center [83, 149] width 87 height 17
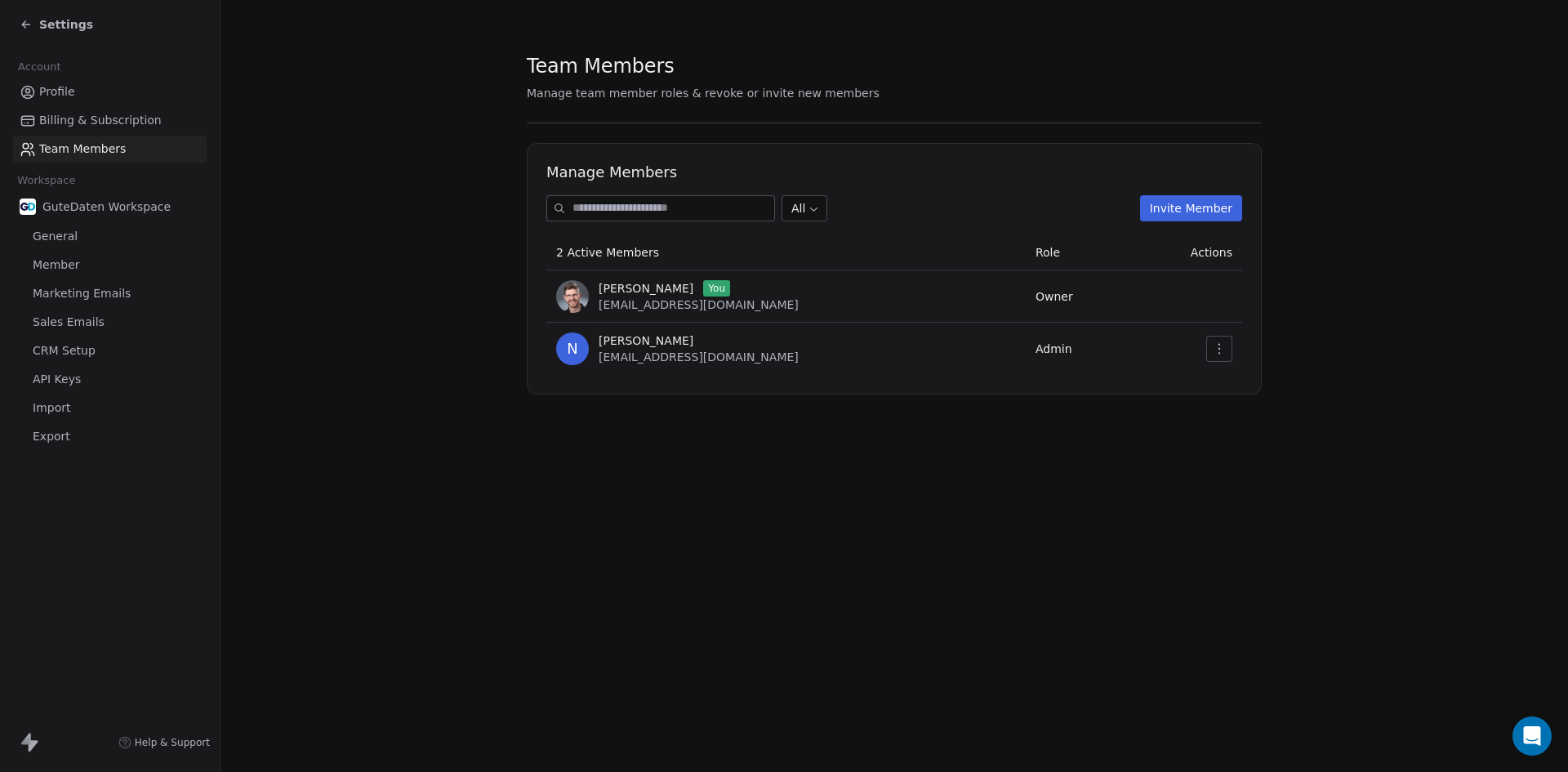
click at [66, 122] on span "Billing & Subscription" at bounding box center [100, 120] width 122 height 17
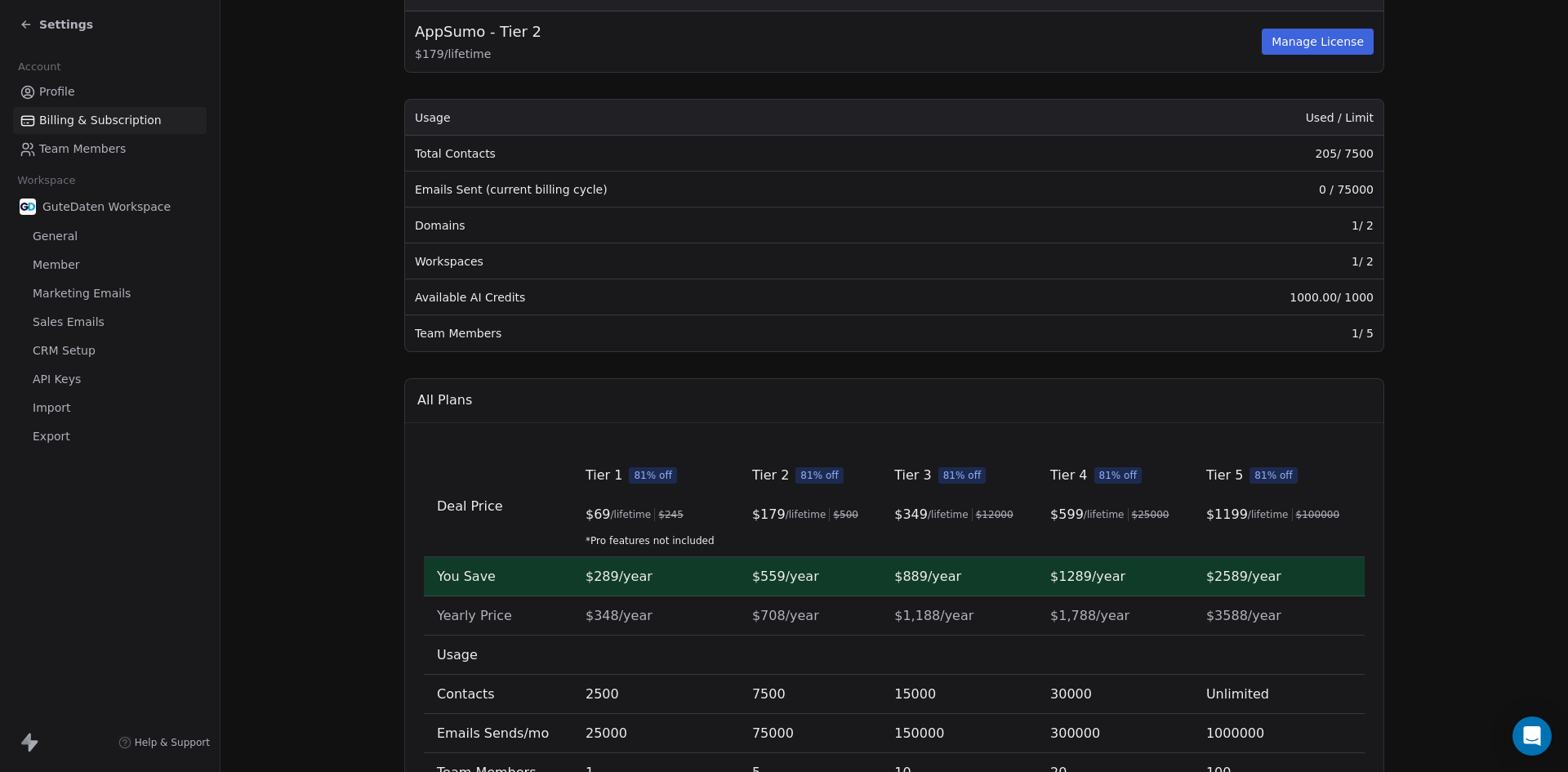
scroll to position [245, 0]
